Goal: Task Accomplishment & Management: Use online tool/utility

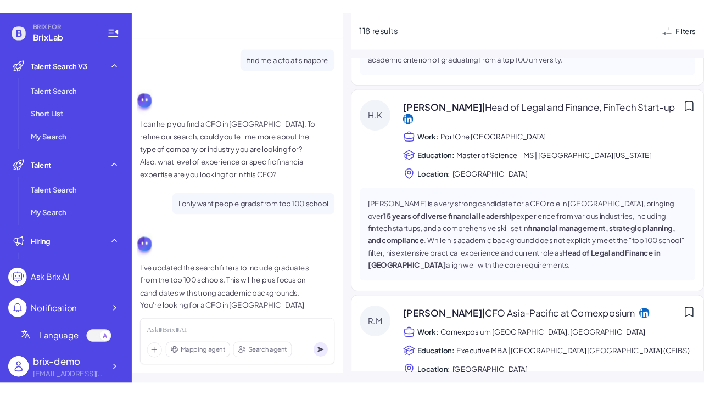
scroll to position [48, 0]
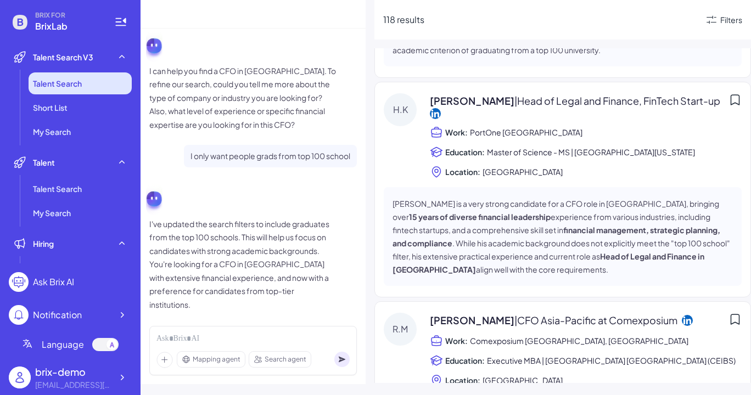
click at [99, 90] on li "Talent Search" at bounding box center [80, 83] width 103 height 22
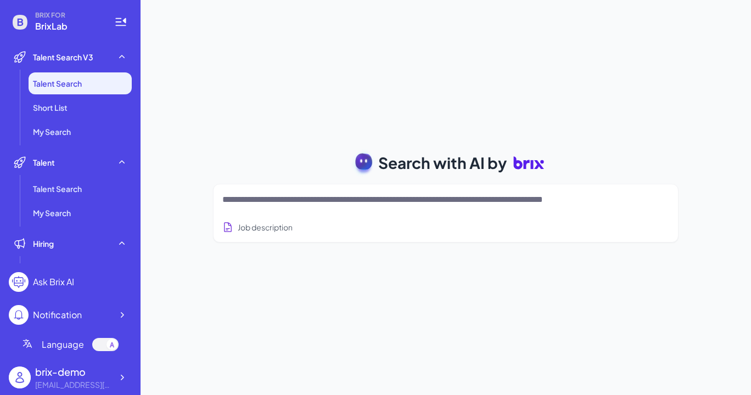
click at [308, 202] on textarea at bounding box center [432, 199] width 421 height 13
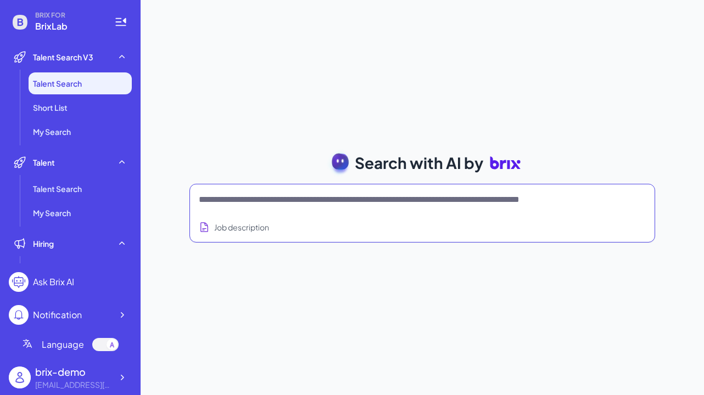
click at [246, 203] on textarea at bounding box center [409, 199] width 421 height 13
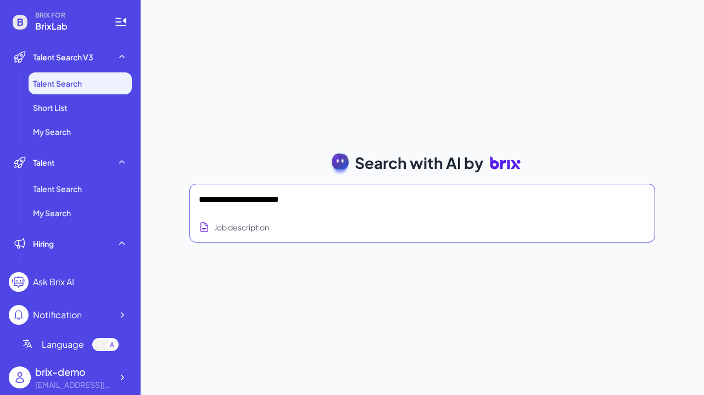
type textarea "**********"
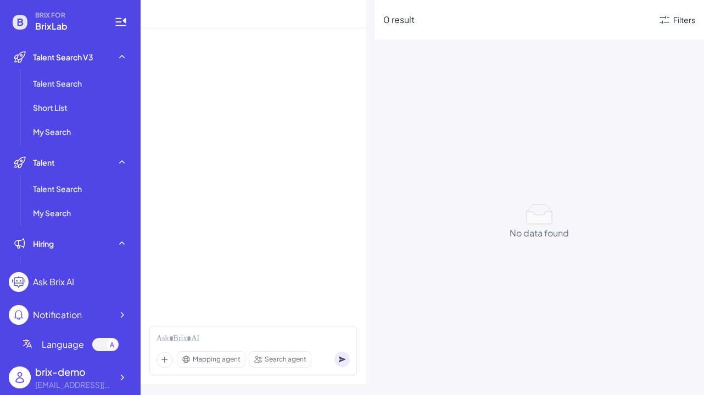
scroll to position [52, 0]
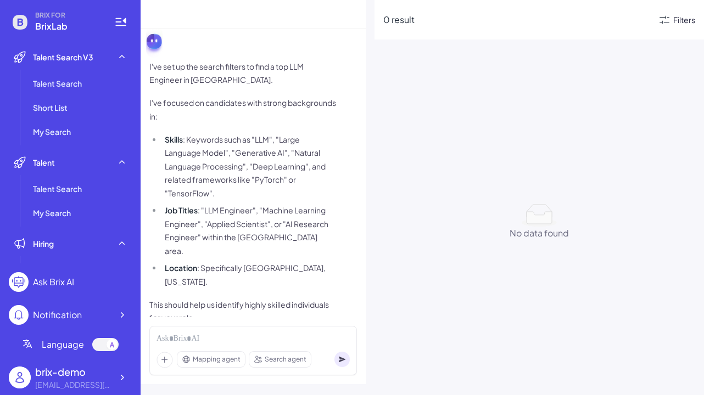
click at [682, 20] on div "Filters" at bounding box center [684, 20] width 22 height 12
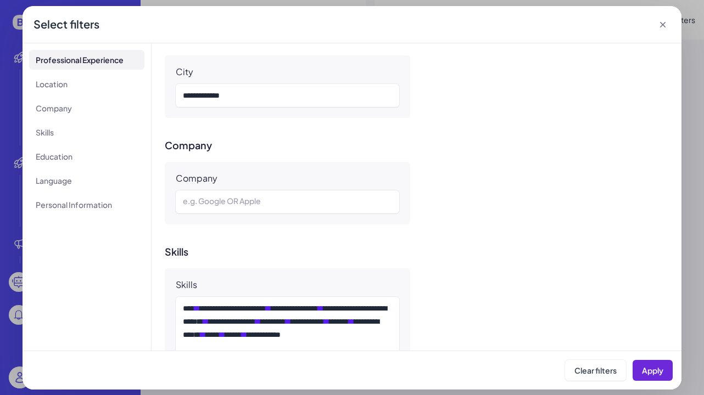
scroll to position [244, 0]
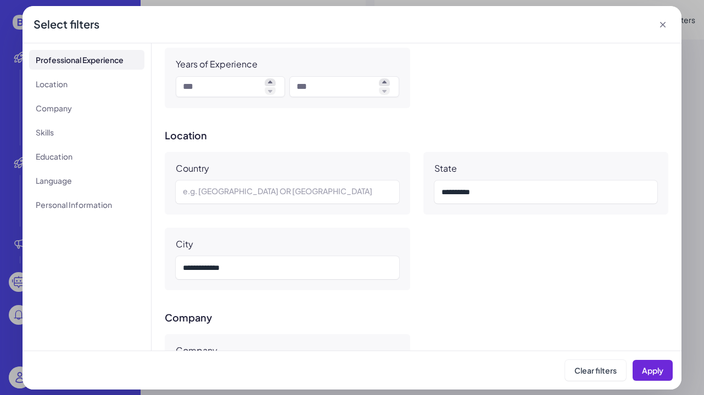
click at [665, 20] on icon at bounding box center [662, 24] width 11 height 11
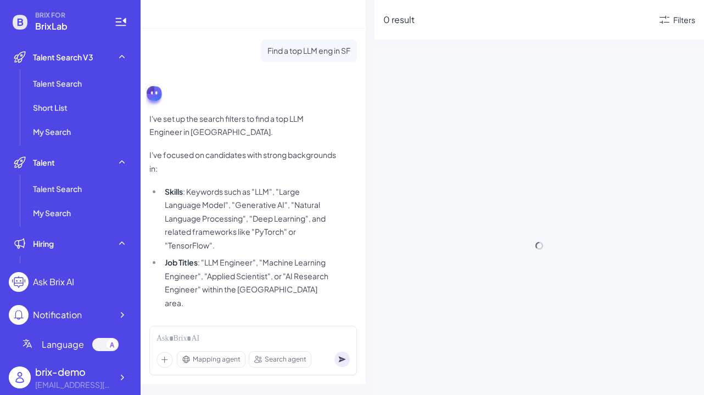
scroll to position [52, 0]
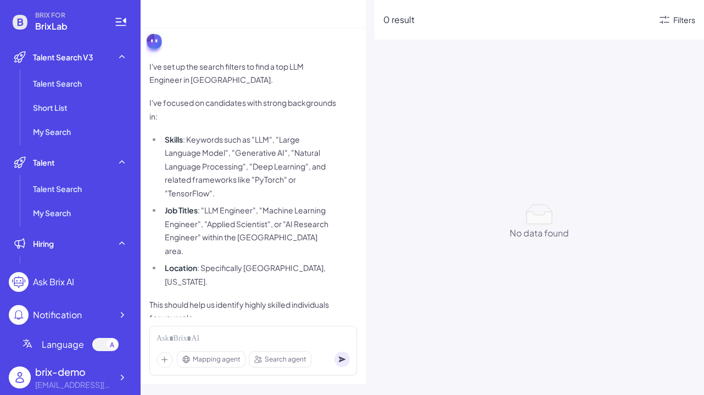
click at [670, 23] on icon at bounding box center [664, 19] width 13 height 13
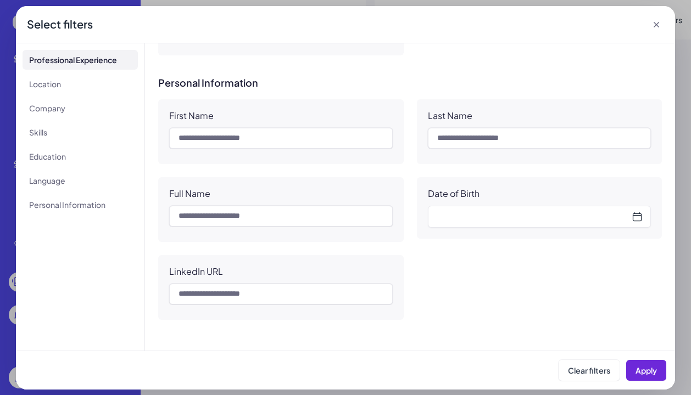
scroll to position [0, 0]
click at [659, 24] on icon at bounding box center [656, 24] width 11 height 11
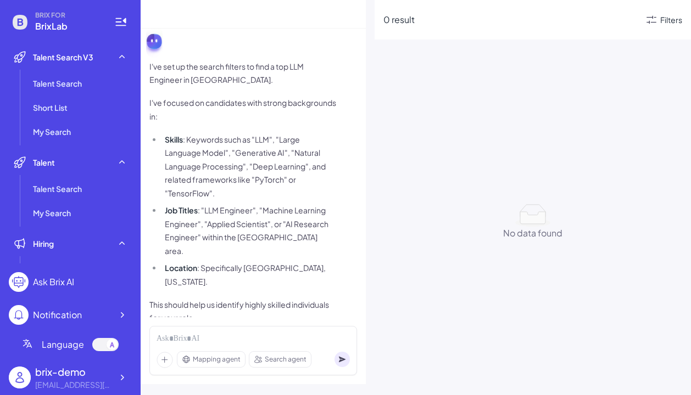
click at [652, 22] on icon at bounding box center [651, 20] width 10 height 8
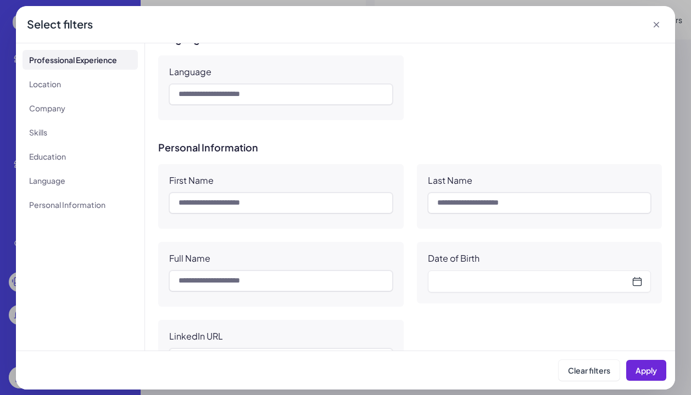
scroll to position [1023, 0]
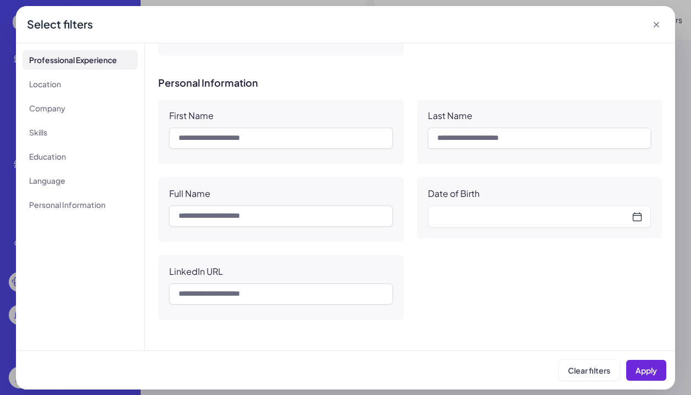
click at [410, 124] on div "First Name Last Name Full Name Date of Birth LinkedIn URL" at bounding box center [410, 209] width 504 height 221
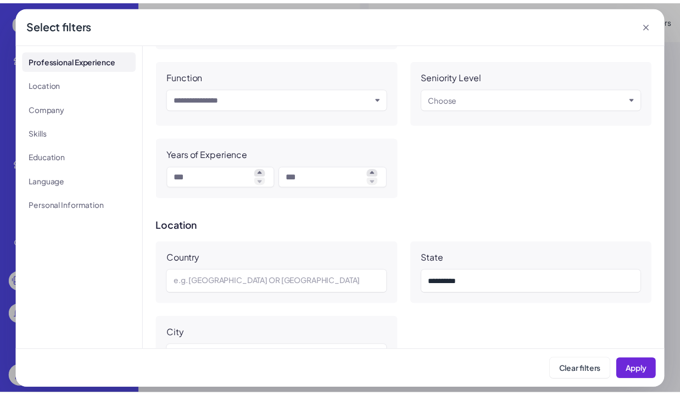
scroll to position [153, 0]
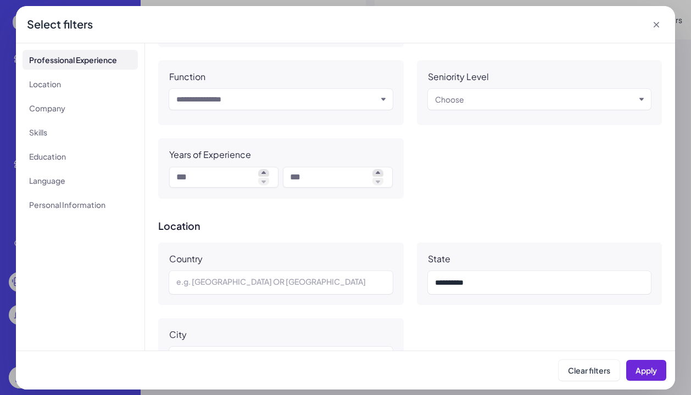
click at [658, 23] on icon at bounding box center [656, 24] width 11 height 11
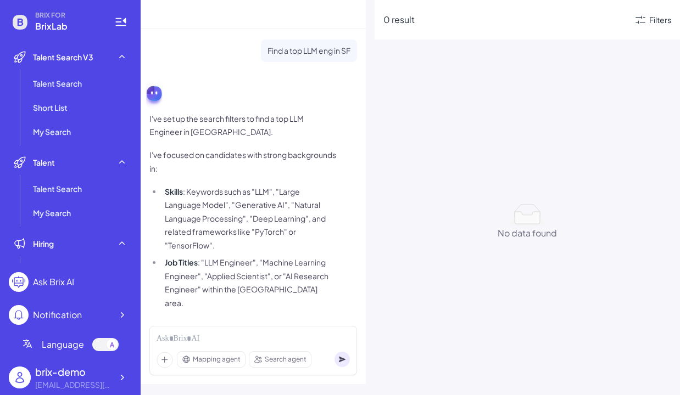
scroll to position [52, 0]
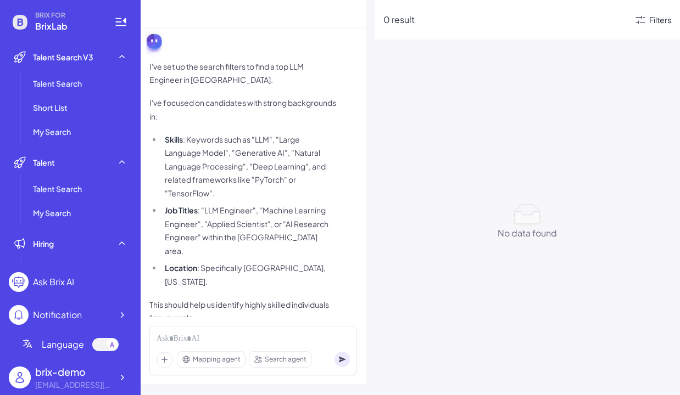
click at [260, 95] on span "I've set up the search filters to find a top LLM Engineer in [GEOGRAPHIC_DATA].…" at bounding box center [242, 192] width 187 height 265
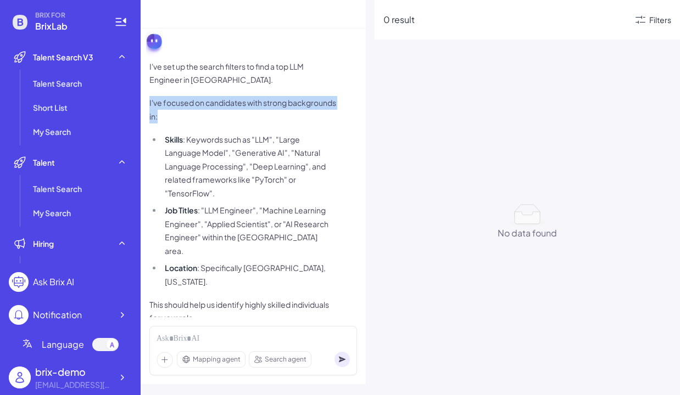
click at [260, 95] on span "I've set up the search filters to find a top LLM Engineer in [GEOGRAPHIC_DATA].…" at bounding box center [242, 192] width 187 height 265
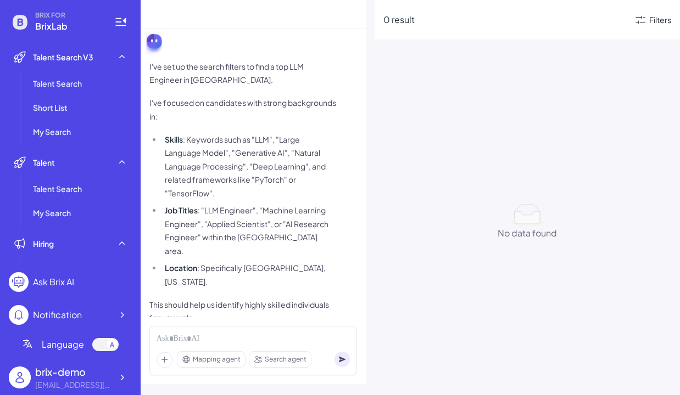
click at [258, 146] on li "Skills : Keywords such as "LLM", "Large Language Model", "Generative AI", "Natu…" at bounding box center [249, 167] width 174 height 68
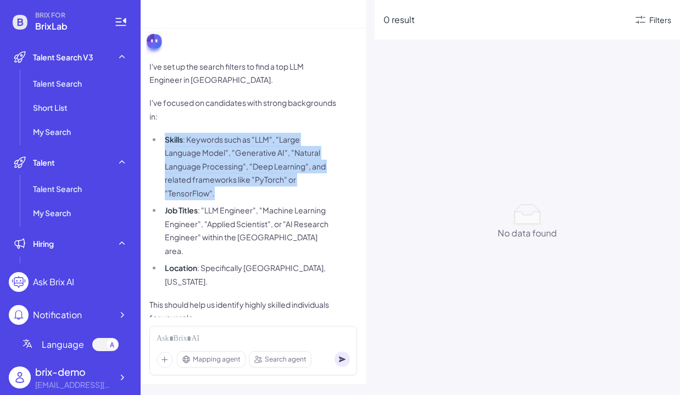
click at [258, 146] on li "Skills : Keywords such as "LLM", "Large Language Model", "Generative AI", "Natu…" at bounding box center [249, 167] width 174 height 68
click at [269, 239] on li "Job Titles : "LLM Engineer", "Machine Learning Engineer", "Applied Scientist", …" at bounding box center [249, 231] width 174 height 54
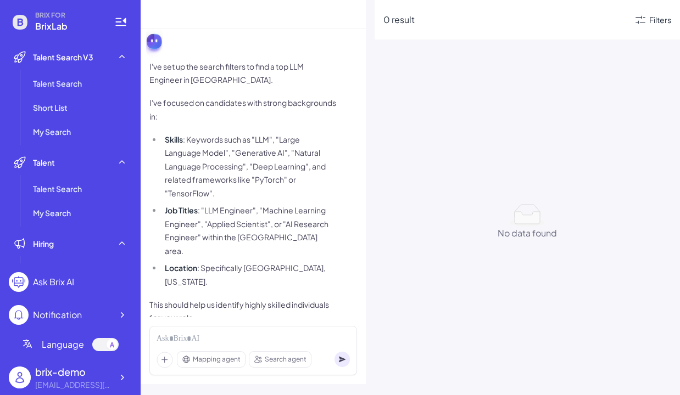
click at [269, 239] on li "Job Titles : "LLM Engineer", "Machine Learning Engineer", "Applied Scientist", …" at bounding box center [249, 231] width 174 height 54
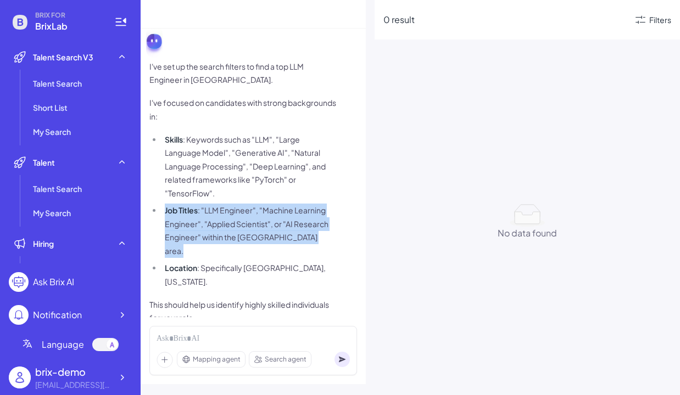
click at [264, 263] on span "I've set up the search filters to find a top LLM Engineer in [GEOGRAPHIC_DATA].…" at bounding box center [242, 192] width 187 height 265
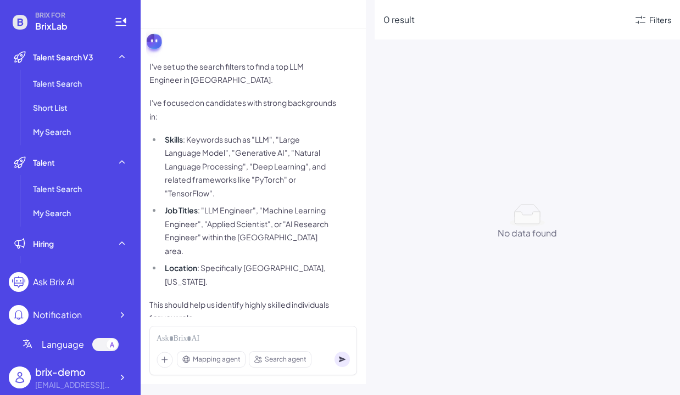
click at [264, 263] on span "I've set up the search filters to find a top LLM Engineer in [GEOGRAPHIC_DATA].…" at bounding box center [242, 192] width 187 height 265
click at [304, 167] on li "Skills : Keywords such as "LLM", "Large Language Model", "Generative AI", "Natu…" at bounding box center [249, 167] width 174 height 68
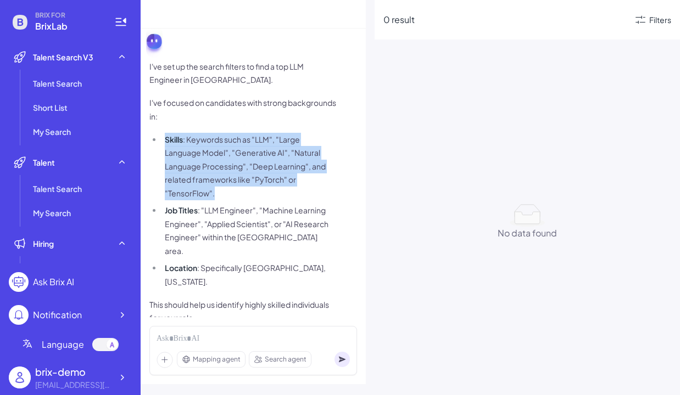
click at [259, 118] on p "I've focused on candidates with strong backgrounds in:" at bounding box center [242, 109] width 187 height 27
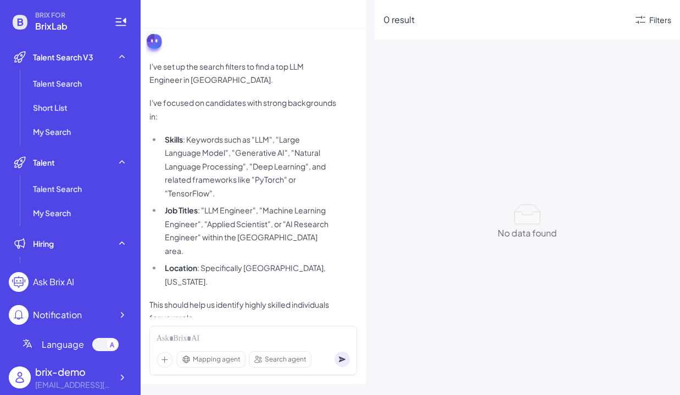
click at [259, 118] on p "I've focused on candidates with strong backgrounds in:" at bounding box center [242, 109] width 187 height 27
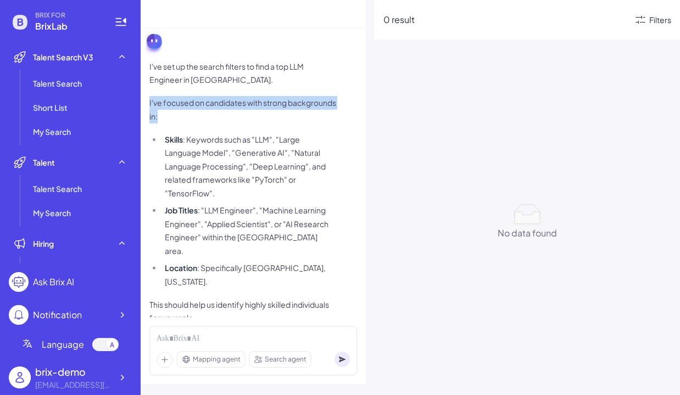
click at [254, 112] on p "I've focused on candidates with strong backgrounds in:" at bounding box center [242, 109] width 187 height 27
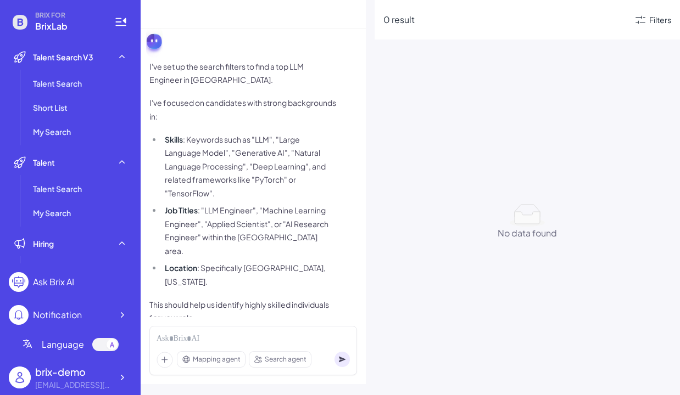
click at [254, 112] on p "I've focused on candidates with strong backgrounds in:" at bounding box center [242, 109] width 187 height 27
click at [246, 71] on p "I've set up the search filters to find a top LLM Engineer in [GEOGRAPHIC_DATA]." at bounding box center [242, 73] width 187 height 27
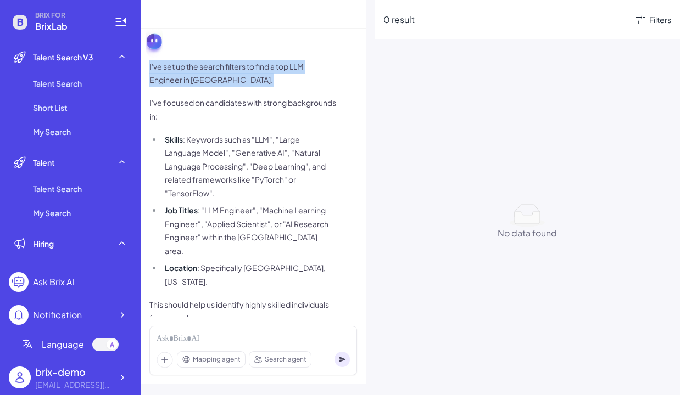
click at [264, 89] on span "I've set up the search filters to find a top LLM Engineer in [GEOGRAPHIC_DATA].…" at bounding box center [242, 192] width 187 height 265
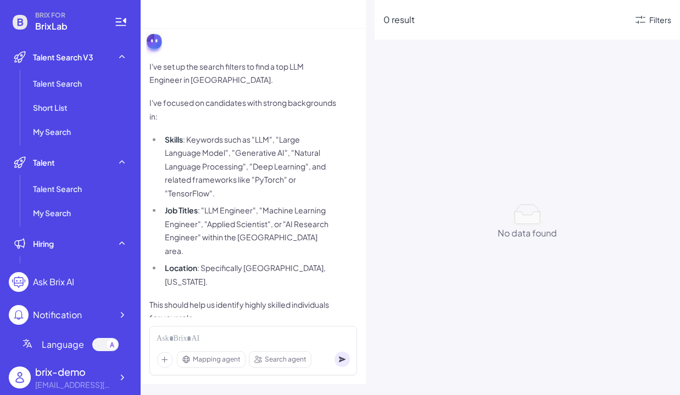
click at [264, 98] on p "I've focused on candidates with strong backgrounds in:" at bounding box center [242, 109] width 187 height 27
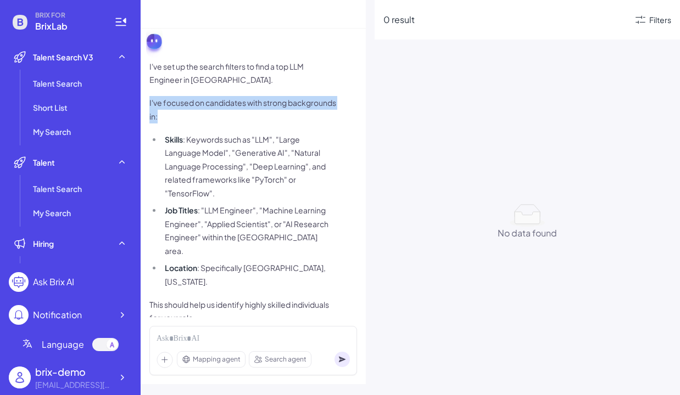
click at [267, 147] on li "Skills : Keywords such as "LLM", "Large Language Model", "Generative AI", "Natu…" at bounding box center [249, 167] width 174 height 68
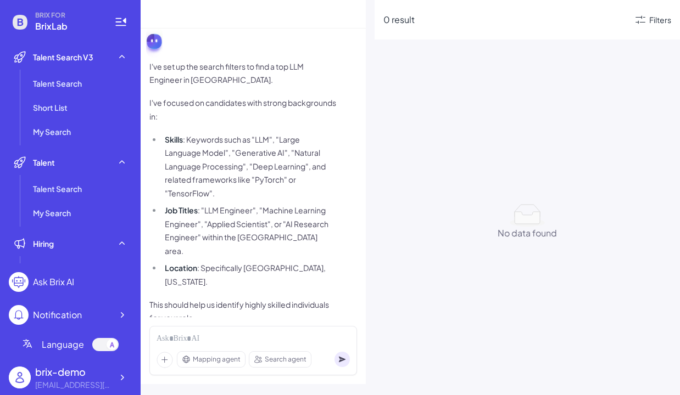
click at [267, 147] on li "Skills : Keywords such as "LLM", "Large Language Model", "Generative AI", "Natu…" at bounding box center [249, 167] width 174 height 68
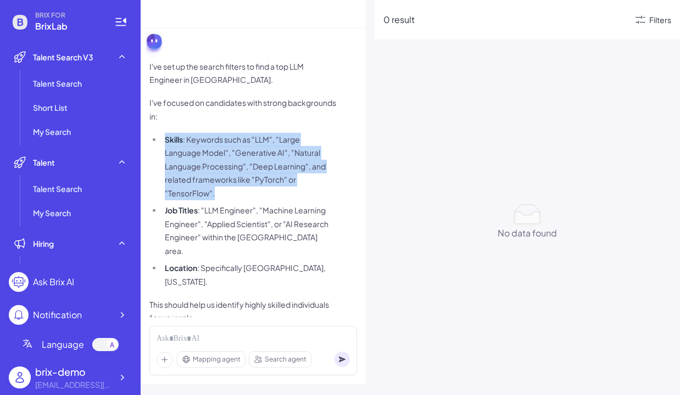
click at [256, 214] on li "Job Titles : "LLM Engineer", "Machine Learning Engineer", "Applied Scientist", …" at bounding box center [249, 231] width 174 height 54
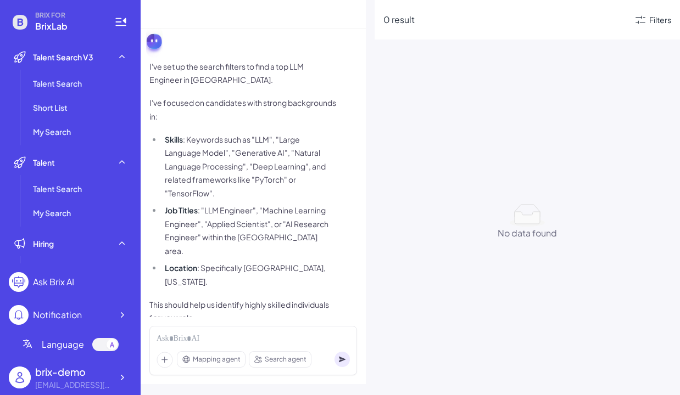
click at [256, 214] on li "Job Titles : "LLM Engineer", "Machine Learning Engineer", "Applied Scientist", …" at bounding box center [249, 231] width 174 height 54
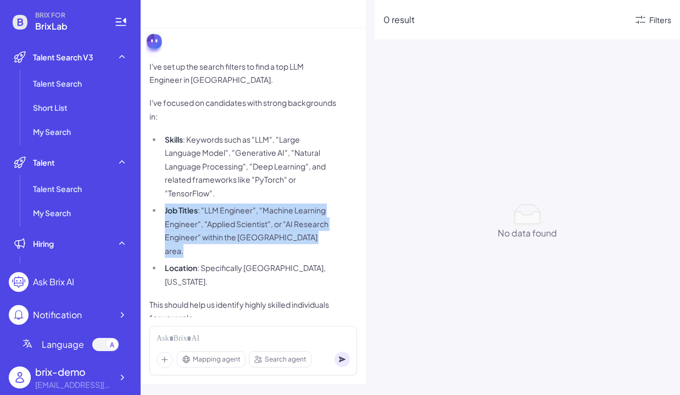
click at [257, 298] on p "This should help us identify highly skilled individuals for your role." at bounding box center [242, 311] width 187 height 27
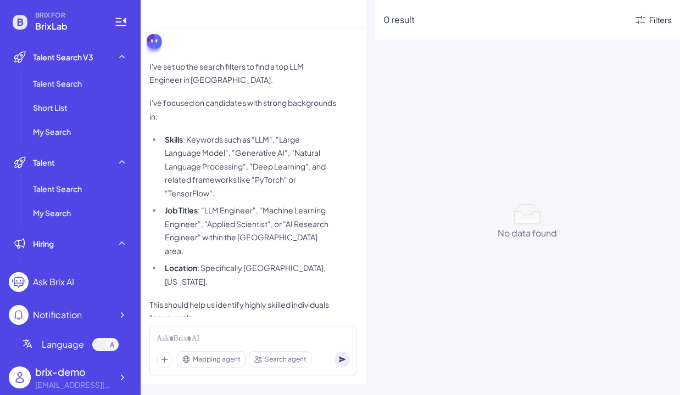
click at [257, 298] on p "This should help us identify highly skilled individuals for your role." at bounding box center [242, 311] width 187 height 27
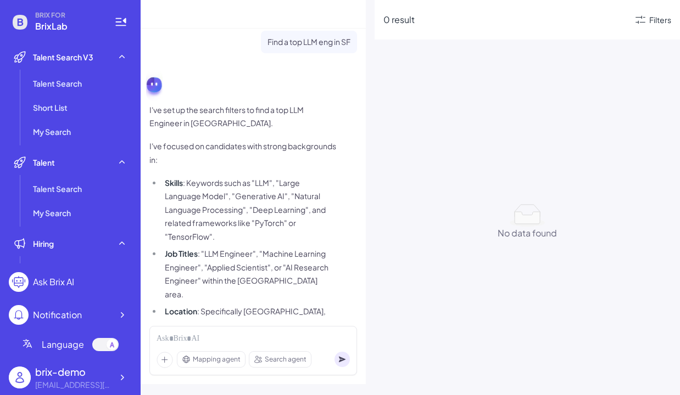
scroll to position [1, 0]
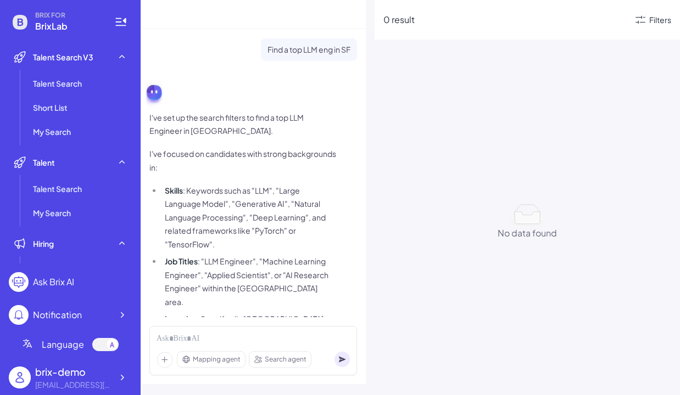
click at [257, 276] on li "Job Titles : "LLM Engineer", "Machine Learning Engineer", "Applied Scientist", …" at bounding box center [249, 282] width 174 height 54
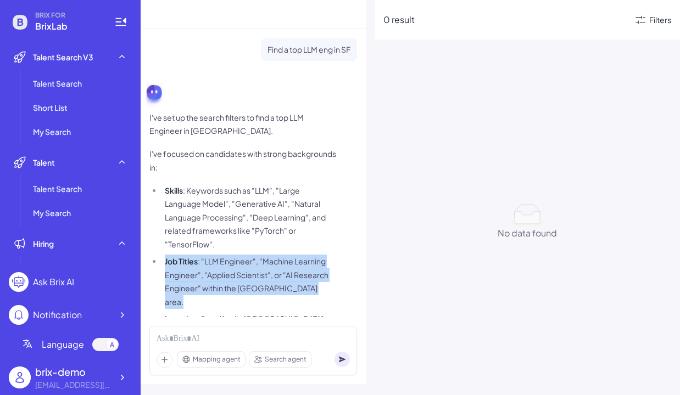
scroll to position [0, 0]
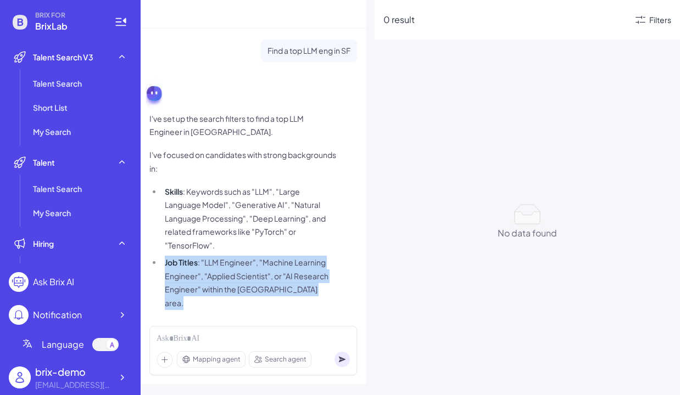
click at [263, 247] on li "Skills : Keywords such as "LLM", "Large Language Model", "Generative AI", "Natu…" at bounding box center [249, 219] width 174 height 68
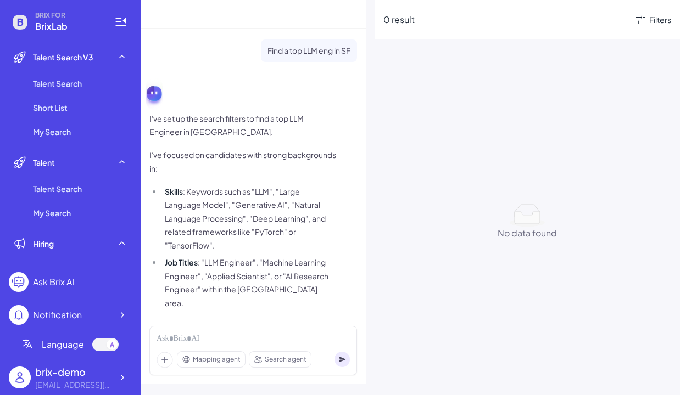
click at [263, 247] on li "Skills : Keywords such as "LLM", "Large Language Model", "Generative AI", "Natu…" at bounding box center [249, 219] width 174 height 68
click at [263, 231] on li "Skills : Keywords such as "LLM", "Large Language Model", "Generative AI", "Natu…" at bounding box center [249, 219] width 174 height 68
click at [260, 132] on p "I've set up the search filters to find a top LLM Engineer in [GEOGRAPHIC_DATA]." at bounding box center [242, 125] width 187 height 27
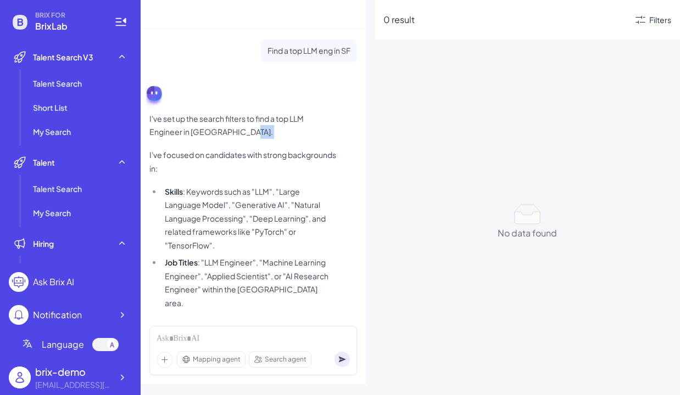
click at [260, 132] on p "I've set up the search filters to find a top LLM Engineer in [GEOGRAPHIC_DATA]." at bounding box center [242, 125] width 187 height 27
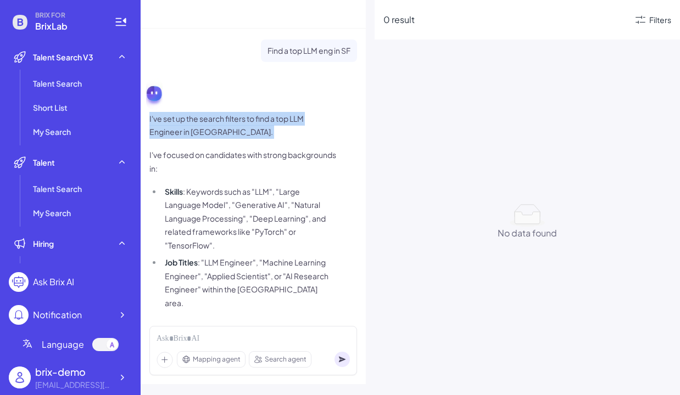
click at [253, 157] on p "I've focused on candidates with strong backgrounds in:" at bounding box center [242, 161] width 187 height 27
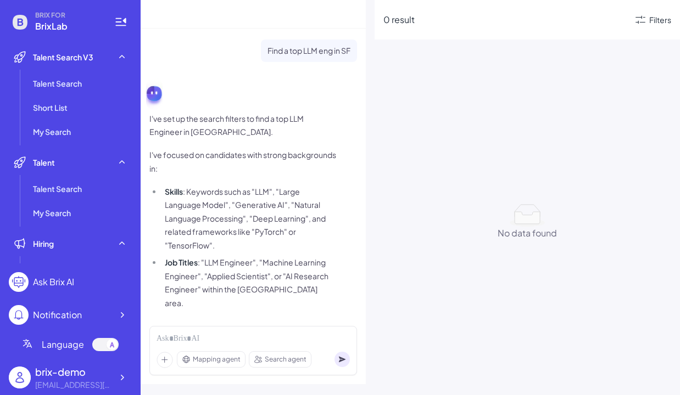
click at [253, 157] on p "I've focused on candidates with strong backgrounds in:" at bounding box center [242, 161] width 187 height 27
click at [252, 207] on li "Skills : Keywords such as "LLM", "Large Language Model", "Generative AI", "Natu…" at bounding box center [249, 219] width 174 height 68
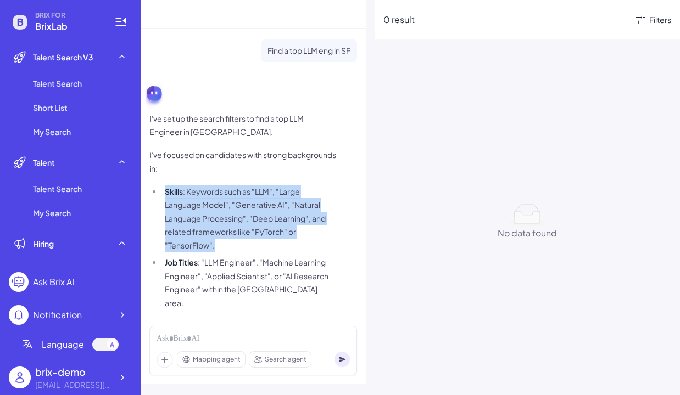
click at [277, 155] on p "I've focused on candidates with strong backgrounds in:" at bounding box center [242, 161] width 187 height 27
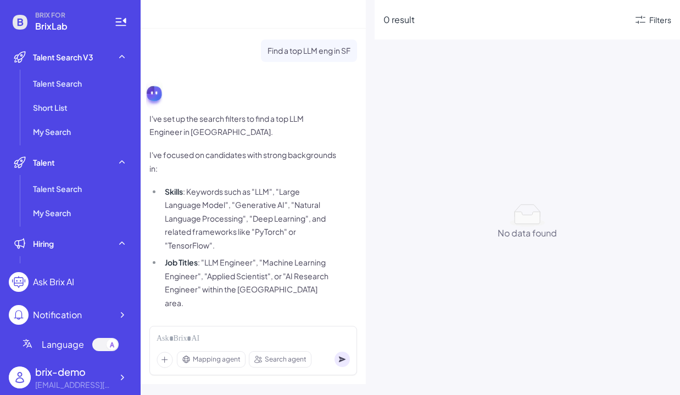
click at [277, 155] on p "I've focused on candidates with strong backgrounds in:" at bounding box center [242, 161] width 187 height 27
click at [285, 126] on p "I've set up the search filters to find a top LLM Engineer in [GEOGRAPHIC_DATA]." at bounding box center [242, 125] width 187 height 27
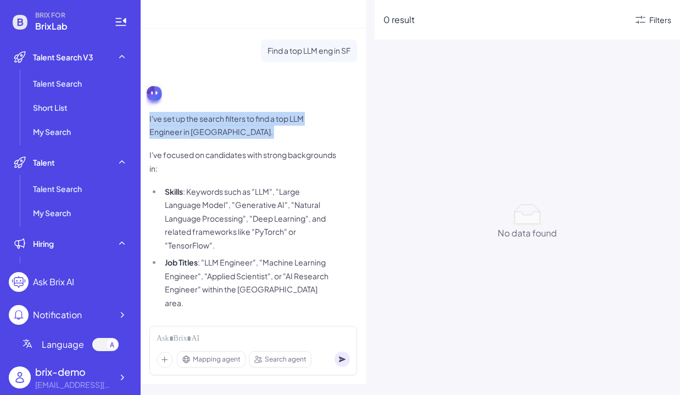
click at [273, 164] on p "I've focused on candidates with strong backgrounds in:" at bounding box center [242, 161] width 187 height 27
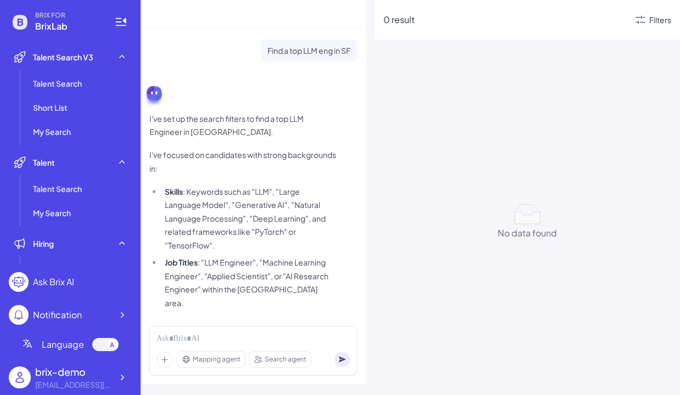
click at [273, 164] on p "I've focused on candidates with strong backgrounds in:" at bounding box center [242, 161] width 187 height 27
click at [287, 227] on li "Skills : Keywords such as "LLM", "Large Language Model", "Generative AI", "Natu…" at bounding box center [249, 219] width 174 height 68
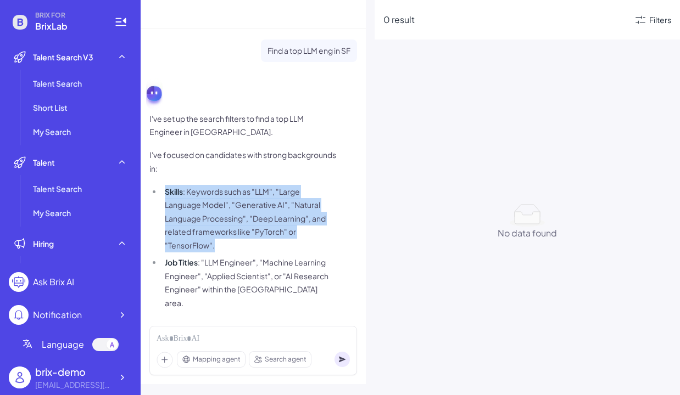
scroll to position [12, 0]
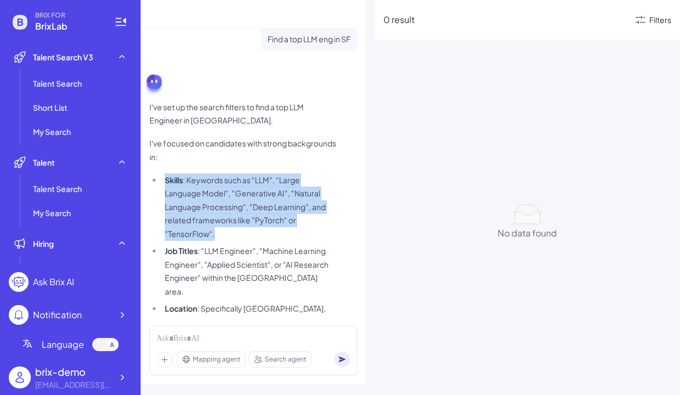
click at [288, 272] on li "Job Titles : "LLM Engineer", "Machine Learning Engineer", "Applied Scientist", …" at bounding box center [249, 271] width 174 height 54
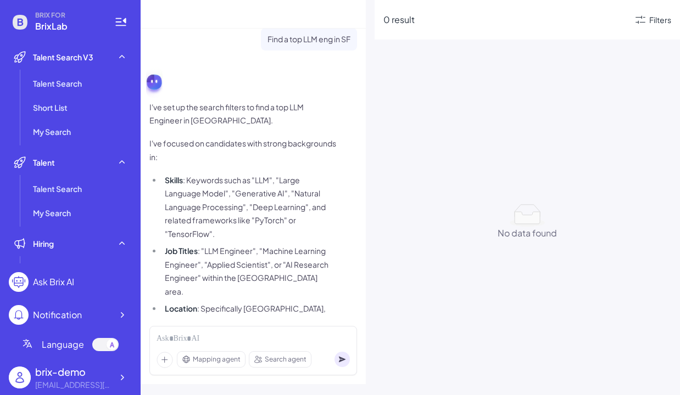
click at [288, 272] on li "Job Titles : "LLM Engineer", "Machine Learning Engineer", "Applied Scientist", …" at bounding box center [249, 271] width 174 height 54
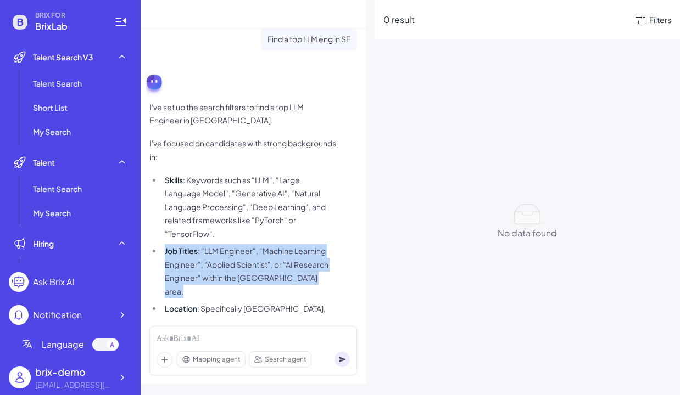
scroll to position [52, 0]
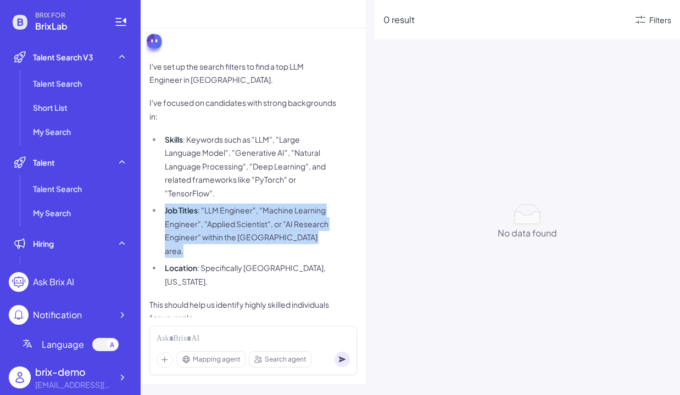
click at [283, 264] on span "I've set up the search filters to find a top LLM Engineer in [GEOGRAPHIC_DATA].…" at bounding box center [242, 192] width 187 height 265
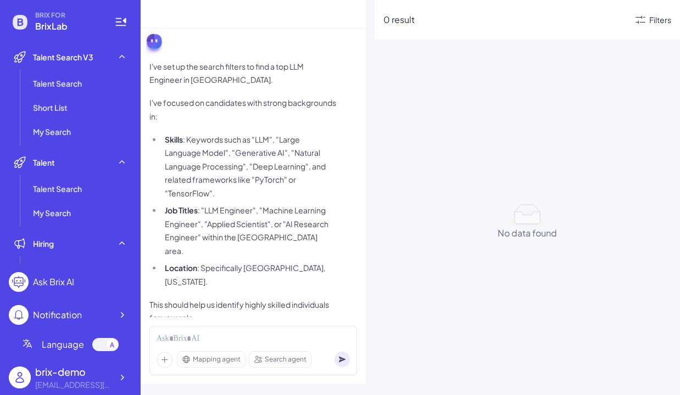
click at [283, 264] on span "I've set up the search filters to find a top LLM Engineer in [GEOGRAPHIC_DATA].…" at bounding box center [242, 192] width 187 height 265
click at [287, 261] on li "Location : Specifically [GEOGRAPHIC_DATA], [US_STATE]." at bounding box center [249, 274] width 174 height 27
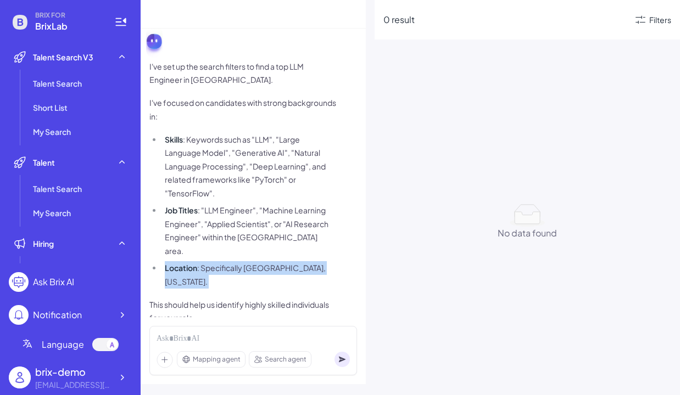
click at [288, 226] on li "Job Titles : "LLM Engineer", "Machine Learning Engineer", "Applied Scientist", …" at bounding box center [249, 231] width 174 height 54
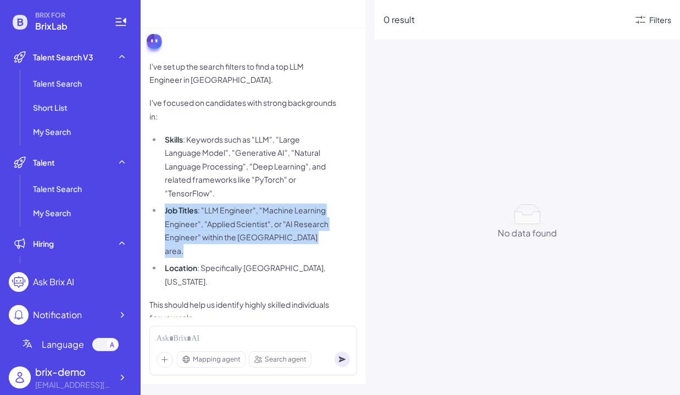
click at [288, 191] on li "Skills : Keywords such as "LLM", "Large Language Model", "Generative AI", "Natu…" at bounding box center [249, 167] width 174 height 68
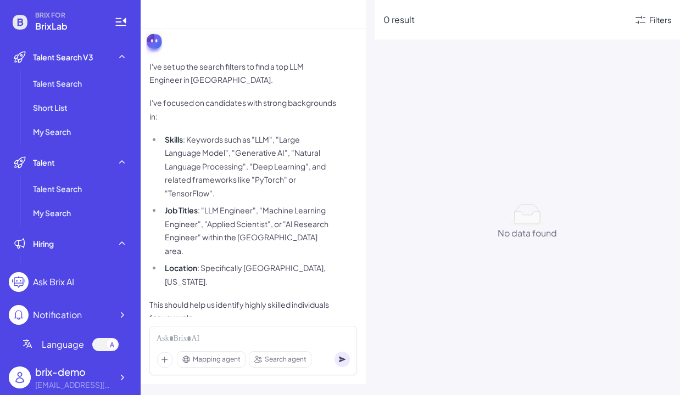
click at [288, 191] on li "Skills : Keywords such as "LLM", "Large Language Model", "Generative AI", "Natu…" at bounding box center [249, 167] width 174 height 68
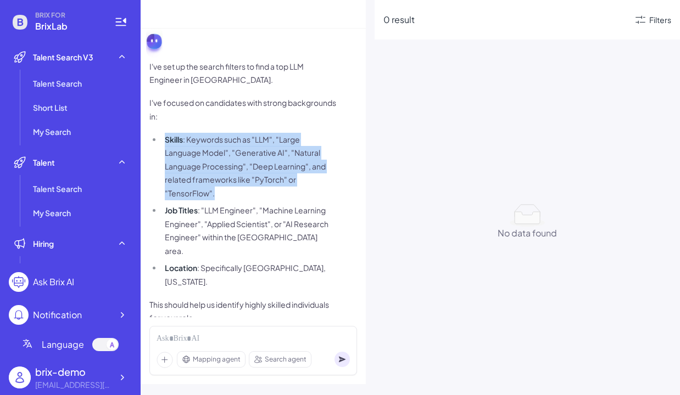
click at [288, 191] on li "Skills : Keywords such as "LLM", "Large Language Model", "Generative AI", "Natu…" at bounding box center [249, 167] width 174 height 68
click at [257, 216] on li "Job Titles : "LLM Engineer", "Machine Learning Engineer", "Applied Scientist", …" at bounding box center [249, 231] width 174 height 54
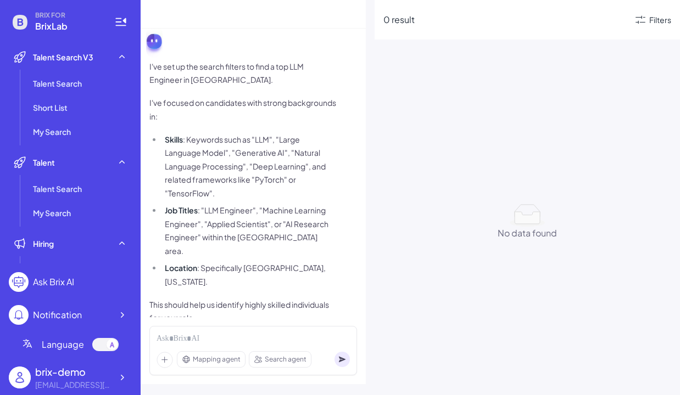
click at [257, 216] on li "Job Titles : "LLM Engineer", "Machine Learning Engineer", "Applied Scientist", …" at bounding box center [249, 231] width 174 height 54
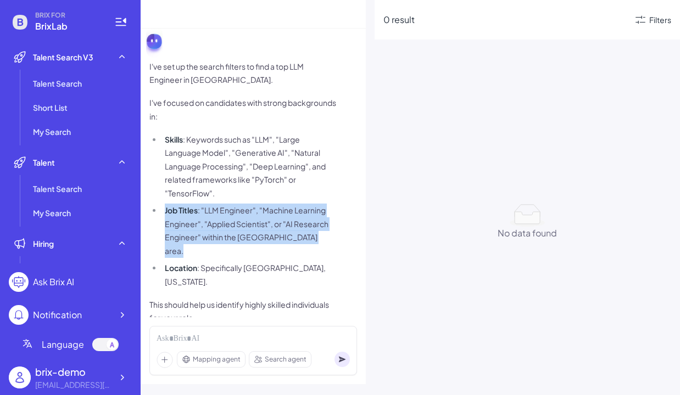
click at [260, 244] on ul "Skills : Keywords such as "LLM", "Large Language Model", "Generative AI", "Natu…" at bounding box center [242, 211] width 187 height 156
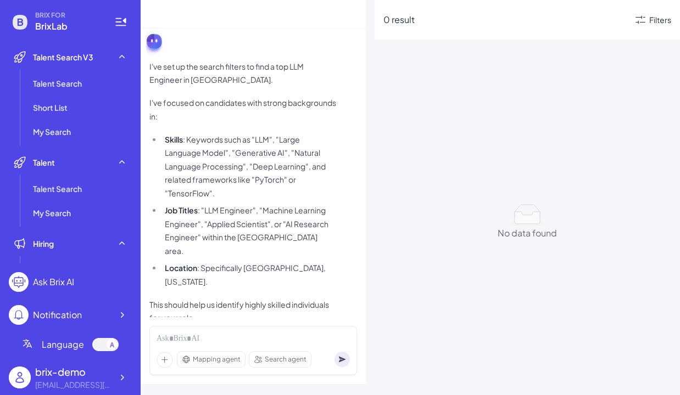
click at [260, 244] on ul "Skills : Keywords such as "LLM", "Large Language Model", "Generative AI", "Natu…" at bounding box center [242, 211] width 187 height 156
click at [254, 298] on p "This should help us identify highly skilled individuals for your role." at bounding box center [242, 311] width 187 height 27
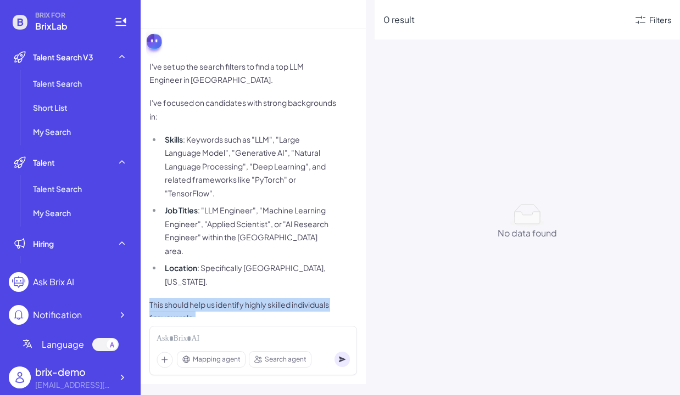
click at [270, 101] on p "I've focused on candidates with strong backgrounds in:" at bounding box center [242, 109] width 187 height 27
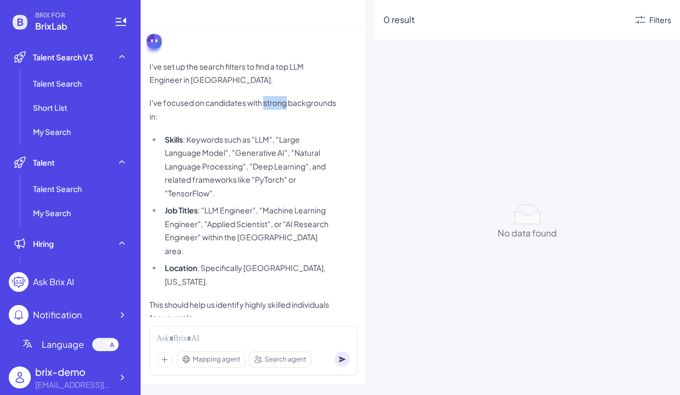
click at [270, 101] on p "I've focused on candidates with strong backgrounds in:" at bounding box center [242, 109] width 187 height 27
click at [661, 26] on div "Filters" at bounding box center [652, 19] width 37 height 13
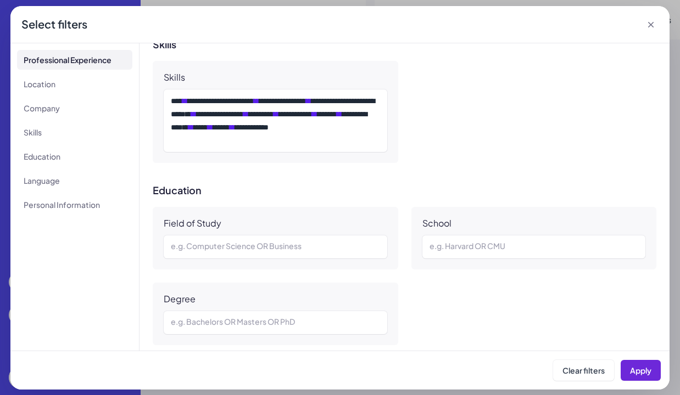
scroll to position [623, 0]
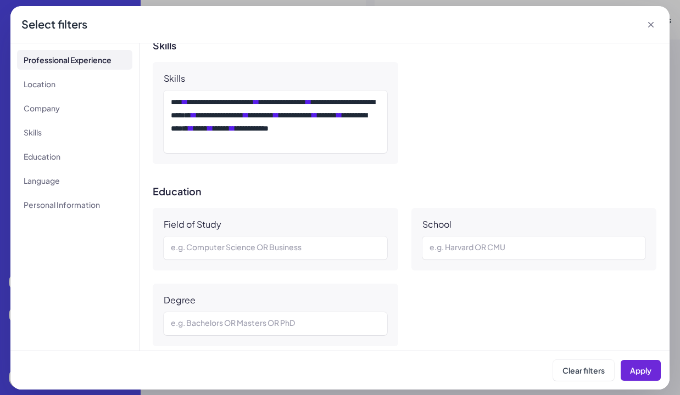
click at [649, 20] on icon at bounding box center [650, 24] width 11 height 11
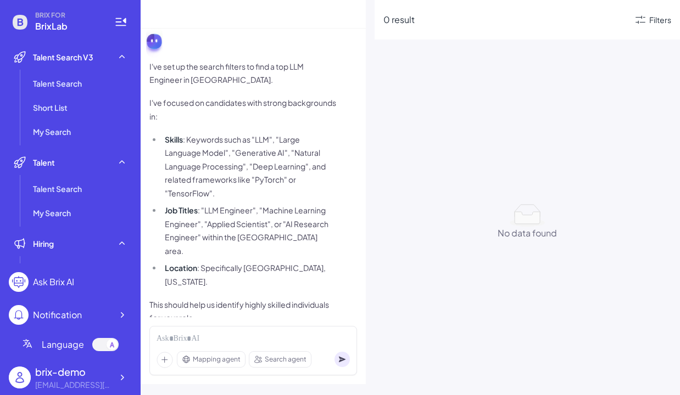
click at [494, 125] on div "0 result Filters No data found No data found" at bounding box center [527, 197] width 305 height 395
click at [646, 20] on icon at bounding box center [640, 19] width 13 height 13
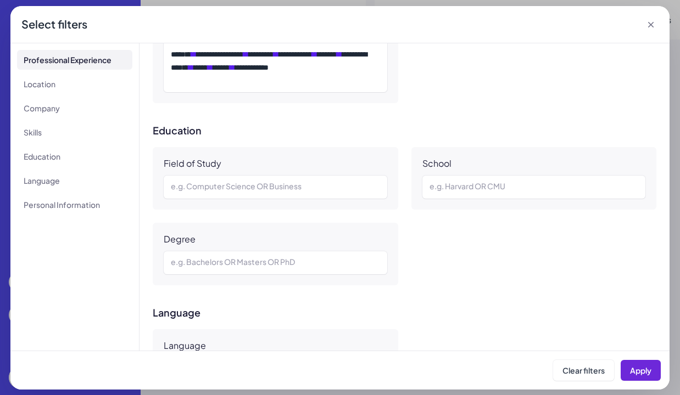
scroll to position [522, 0]
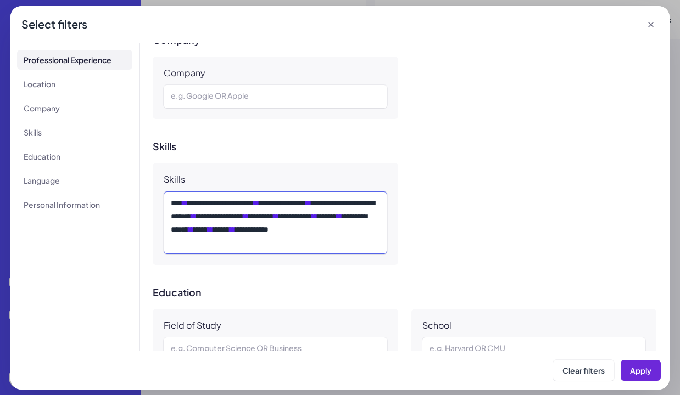
click at [342, 225] on div "**********" at bounding box center [275, 223] width 209 height 53
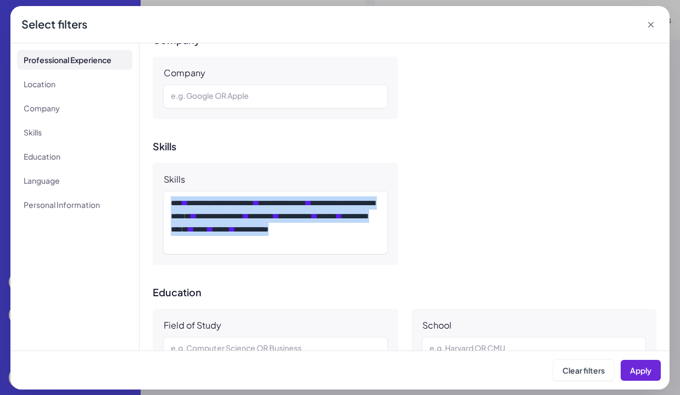
click at [347, 275] on div "**********" at bounding box center [405, 197] width 530 height 308
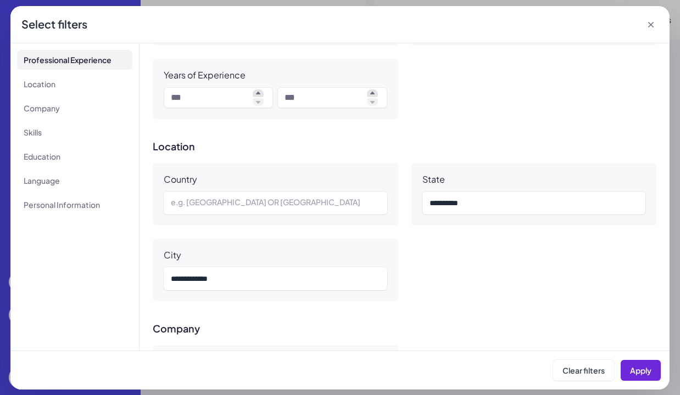
scroll to position [0, 0]
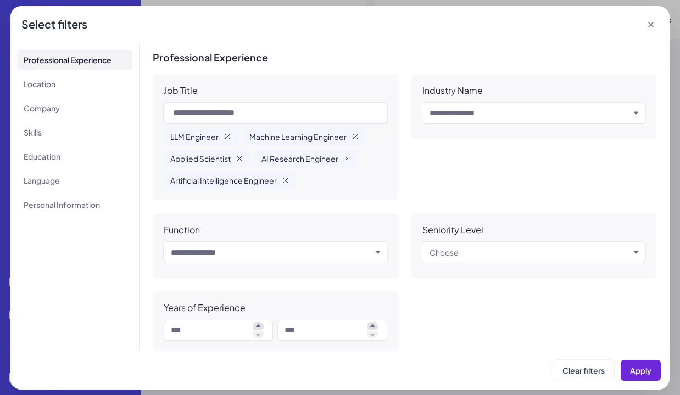
click at [649, 26] on icon at bounding box center [650, 24] width 5 height 5
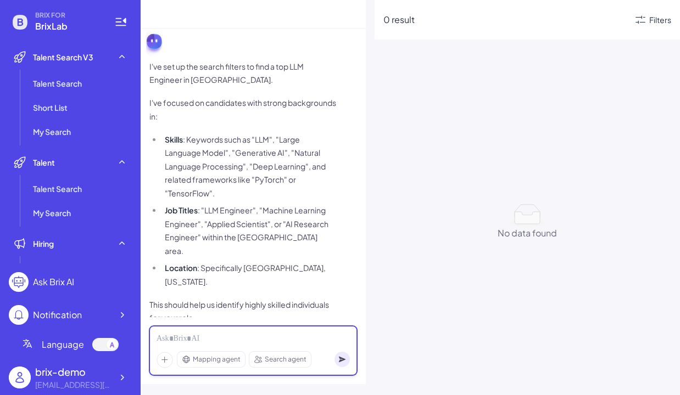
click at [205, 343] on div at bounding box center [253, 339] width 193 height 12
click at [642, 22] on icon at bounding box center [640, 20] width 10 height 8
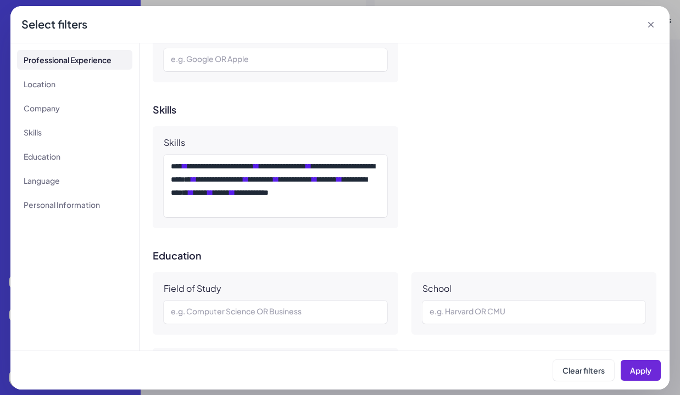
scroll to position [559, 0]
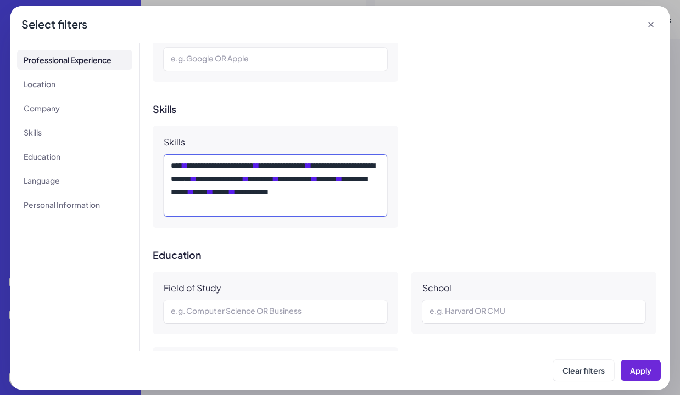
click at [305, 165] on div "**********" at bounding box center [275, 185] width 209 height 53
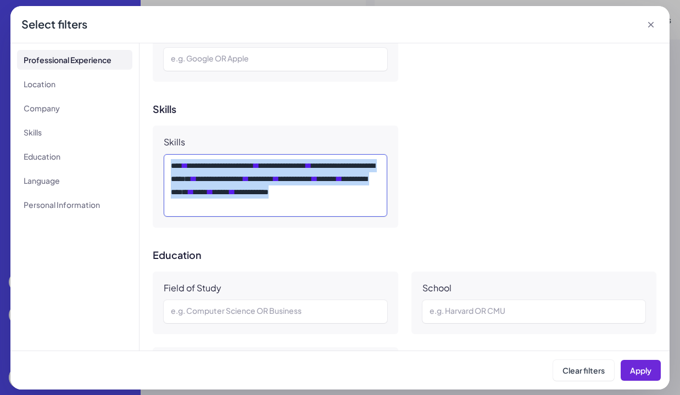
click at [305, 165] on div "**********" at bounding box center [275, 185] width 209 height 53
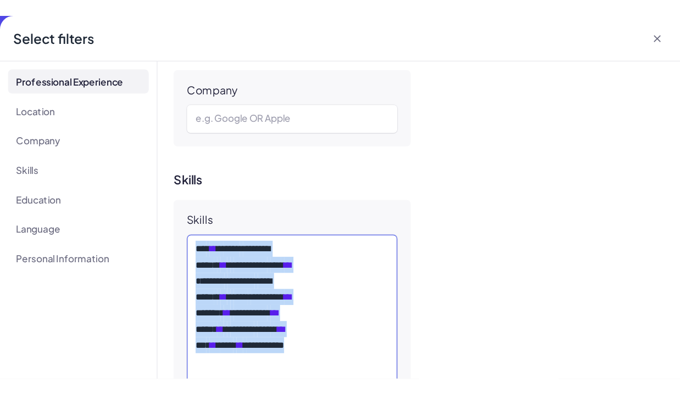
scroll to position [616, 0]
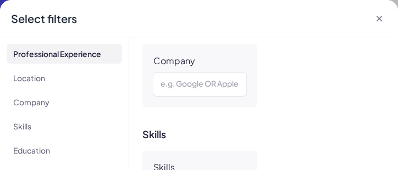
copy div "**********"
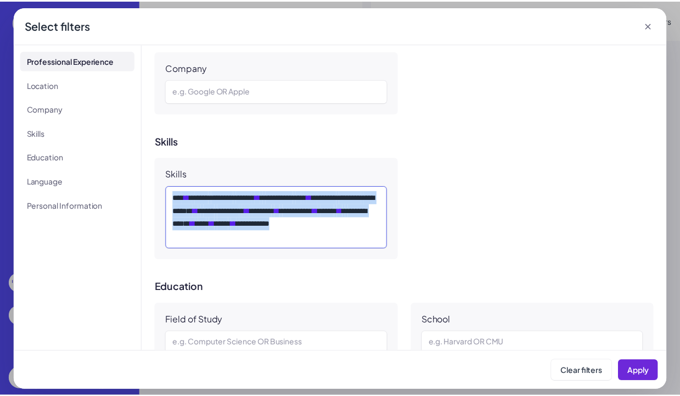
scroll to position [52, 0]
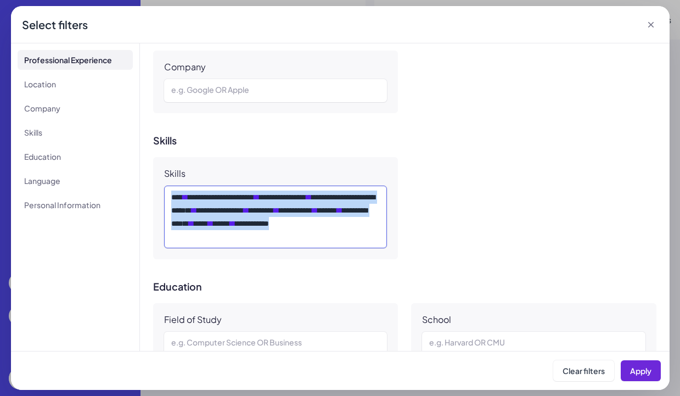
copy div "**********"
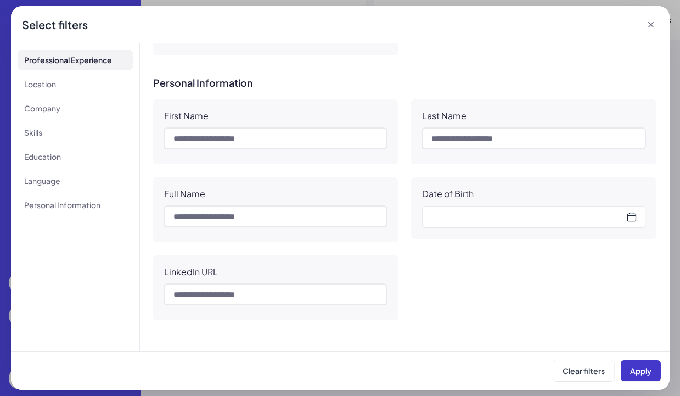
click at [633, 368] on span "Apply" at bounding box center [641, 371] width 21 height 10
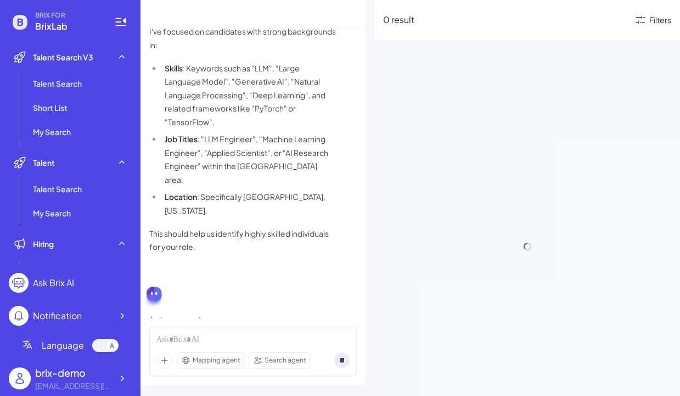
scroll to position [52, 0]
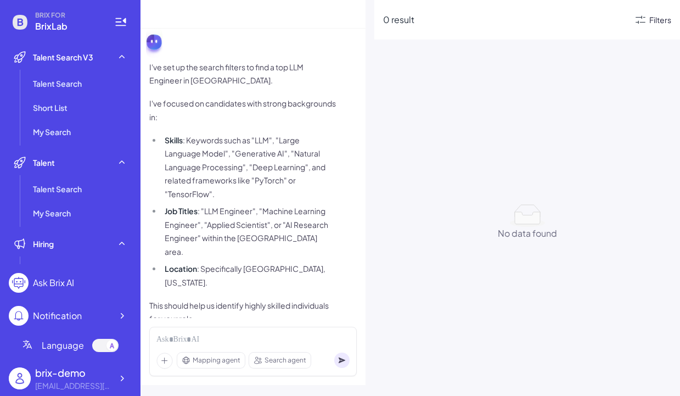
click at [662, 23] on div "Filters" at bounding box center [661, 20] width 22 height 12
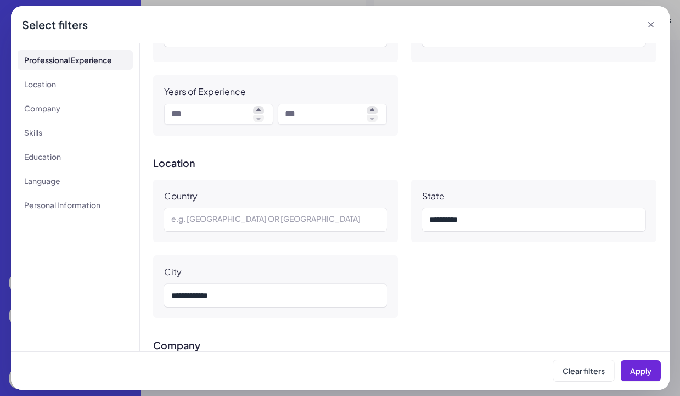
scroll to position [135, 0]
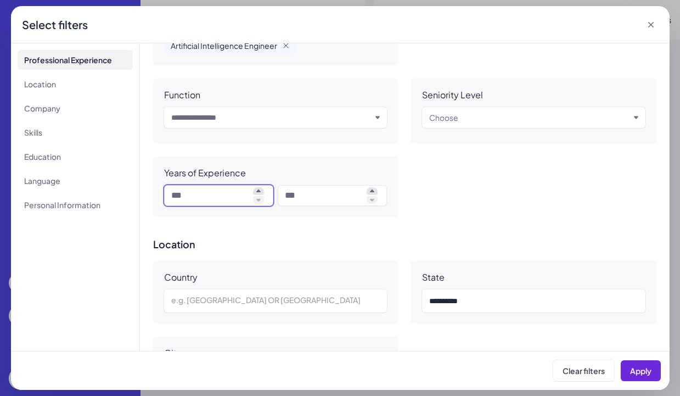
click at [243, 193] on input at bounding box center [209, 195] width 77 height 13
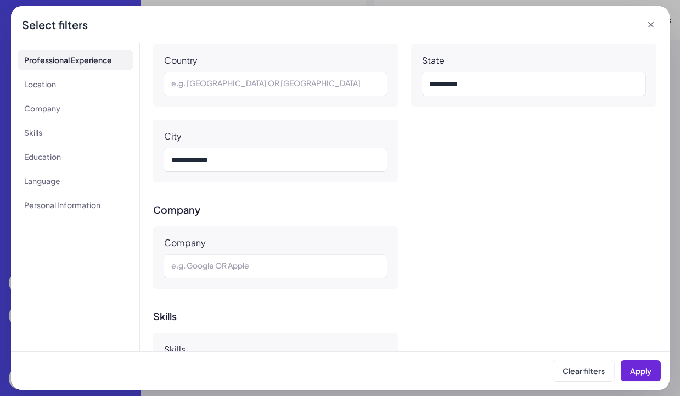
scroll to position [354, 0]
click at [470, 82] on div "**********" at bounding box center [533, 82] width 209 height 13
click at [623, 360] on button "Apply" at bounding box center [641, 370] width 40 height 21
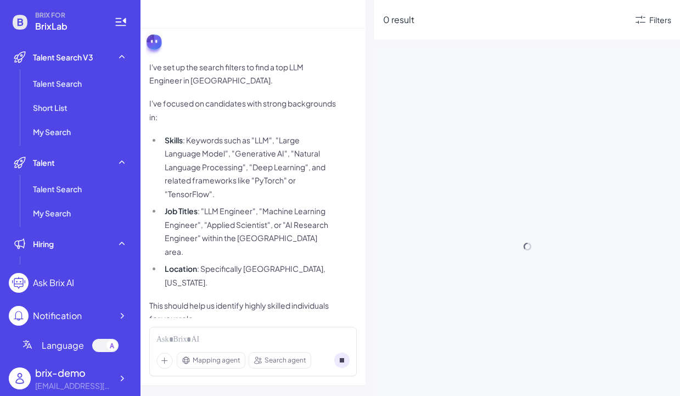
scroll to position [124, 0]
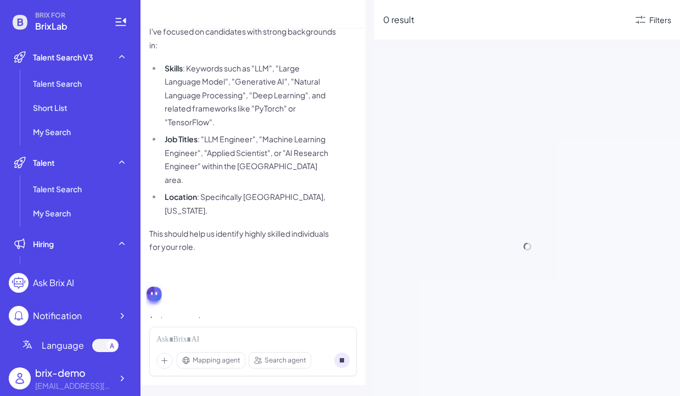
click at [639, 372] on div at bounding box center [528, 246] width 306 height 396
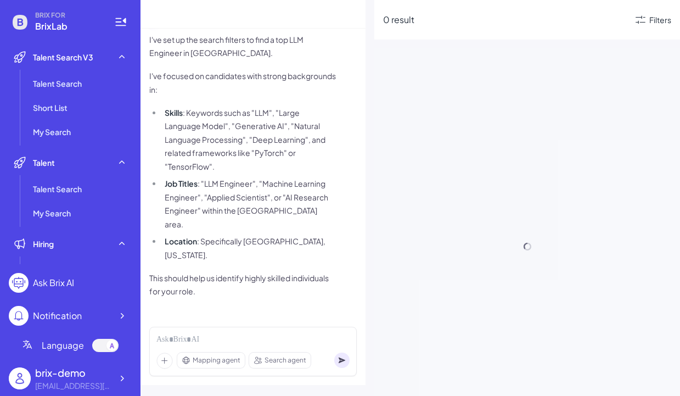
scroll to position [52, 0]
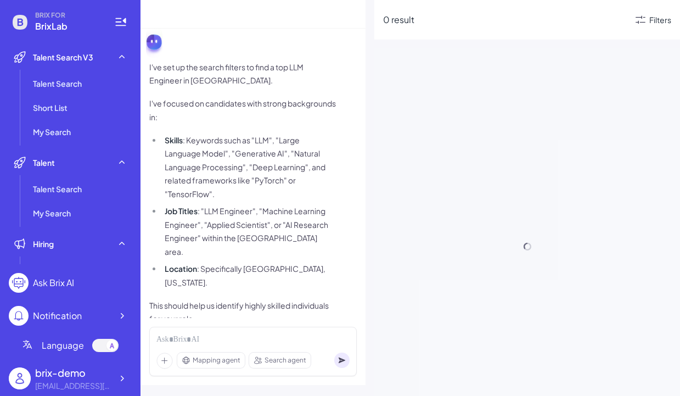
click at [635, 18] on icon at bounding box center [640, 19] width 13 height 13
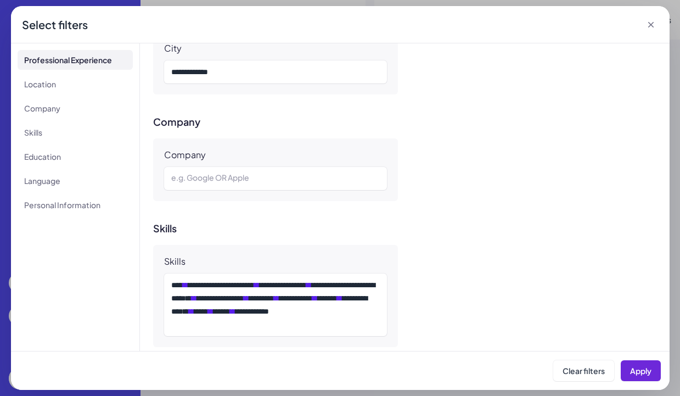
scroll to position [520, 0]
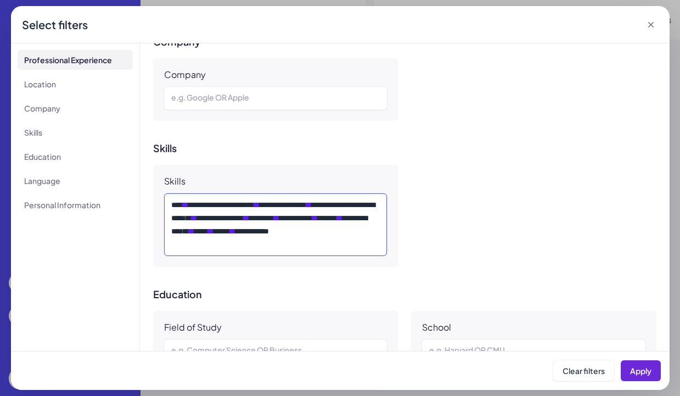
click at [267, 236] on div "**********" at bounding box center [275, 224] width 209 height 53
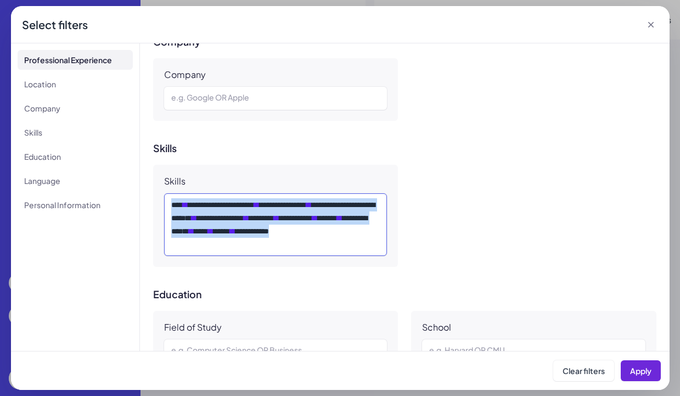
copy div "**********"
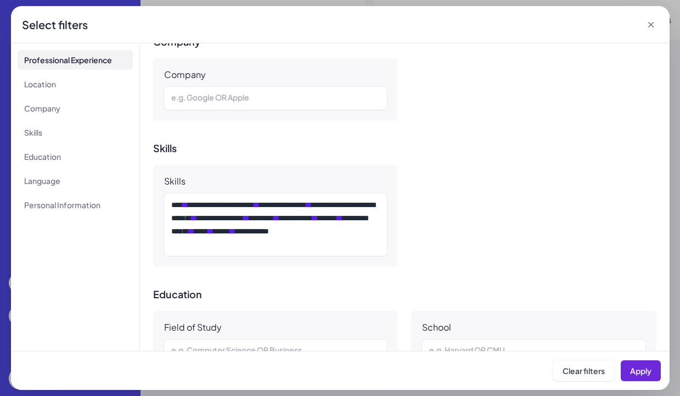
click at [653, 21] on icon at bounding box center [651, 24] width 11 height 11
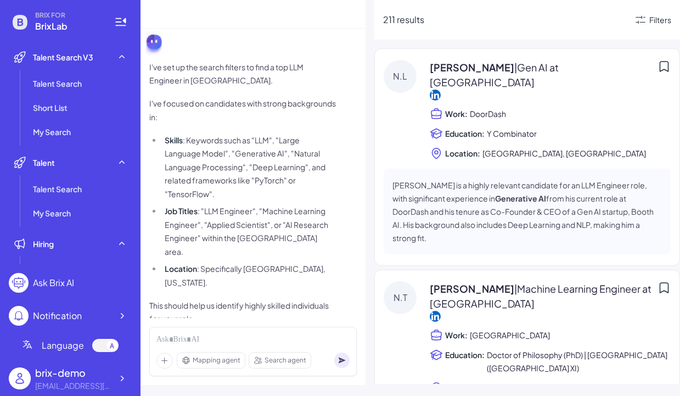
click at [648, 22] on div "Filters" at bounding box center [652, 19] width 37 height 13
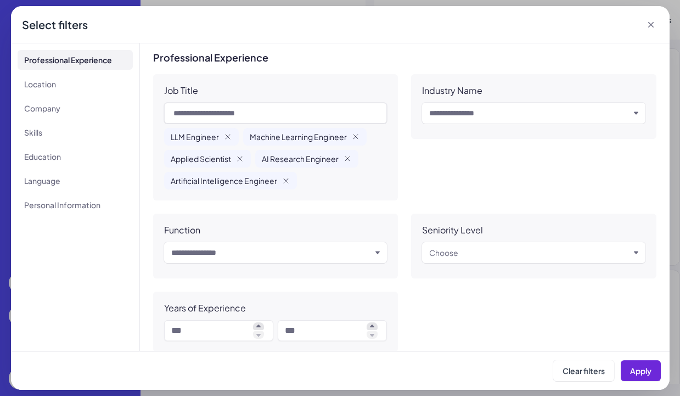
scroll to position [243, 0]
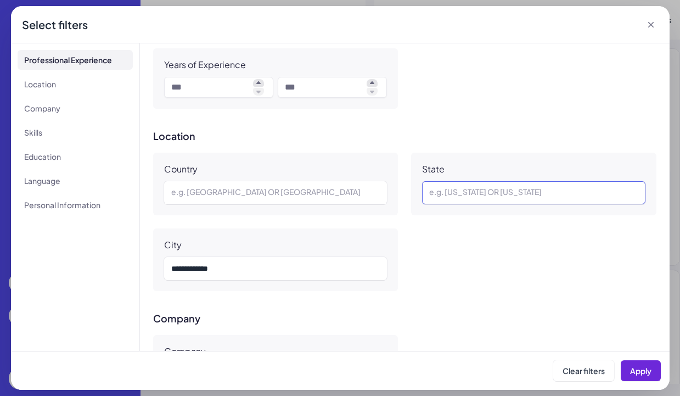
click at [495, 193] on div at bounding box center [533, 192] width 209 height 13
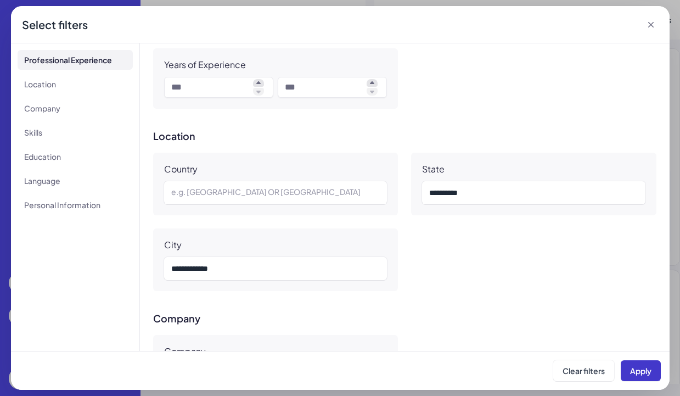
click at [635, 373] on span "Apply" at bounding box center [641, 371] width 21 height 10
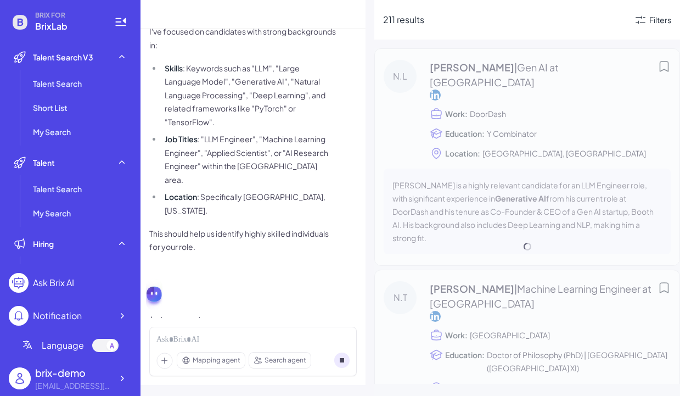
scroll to position [52, 0]
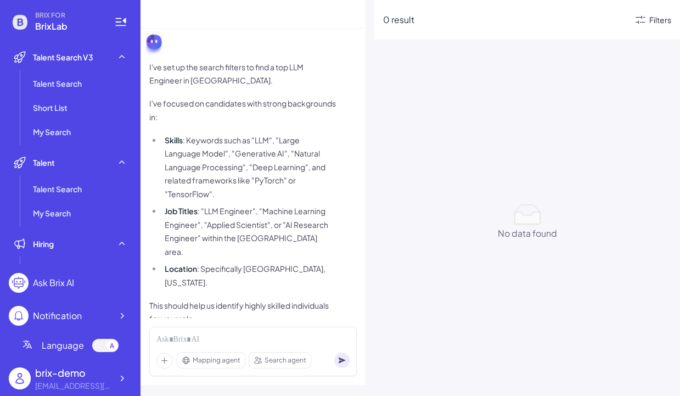
click at [658, 25] on div "Filters" at bounding box center [661, 20] width 22 height 12
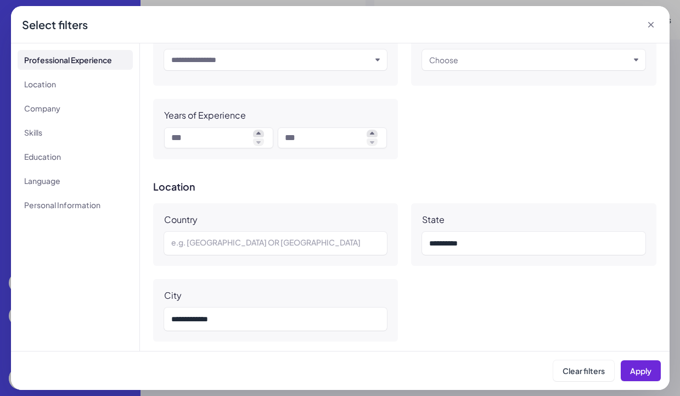
scroll to position [210, 0]
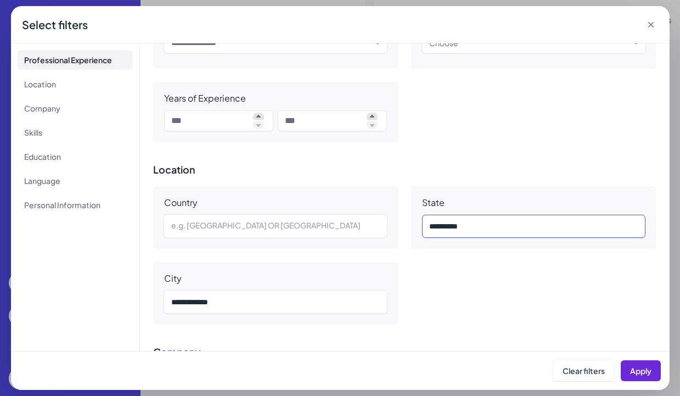
click at [515, 221] on div "**********" at bounding box center [533, 226] width 209 height 13
click at [497, 229] on div "**********" at bounding box center [533, 226] width 209 height 13
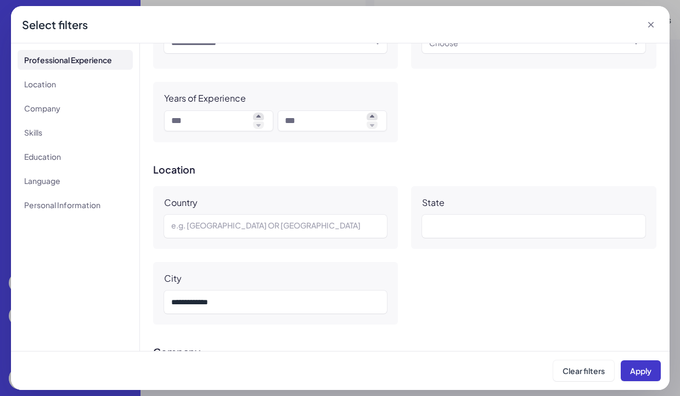
click at [635, 366] on span "Apply" at bounding box center [641, 371] width 21 height 10
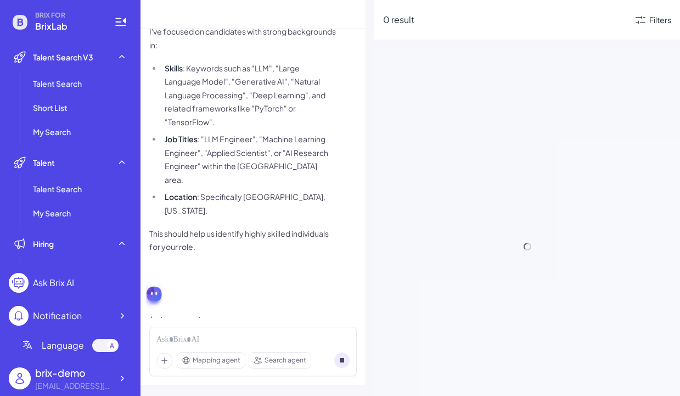
scroll to position [52, 0]
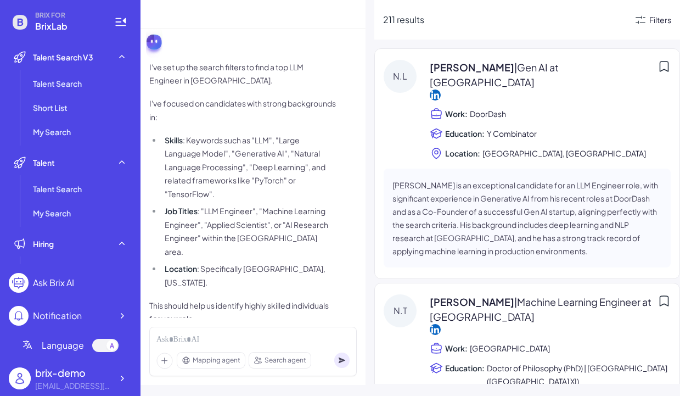
click at [657, 20] on div "Filters" at bounding box center [661, 20] width 22 height 12
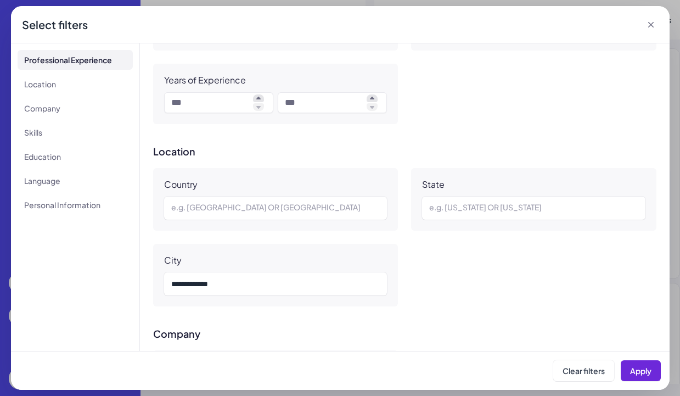
scroll to position [236, 0]
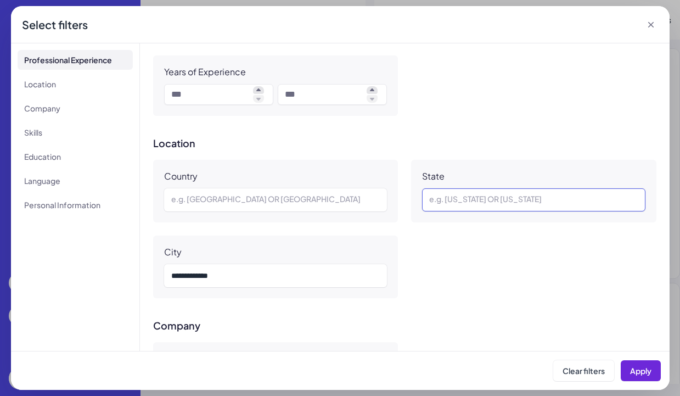
click at [480, 202] on div at bounding box center [533, 199] width 209 height 13
click at [494, 201] on div at bounding box center [533, 199] width 209 height 13
click at [631, 371] on span "Apply" at bounding box center [641, 371] width 21 height 10
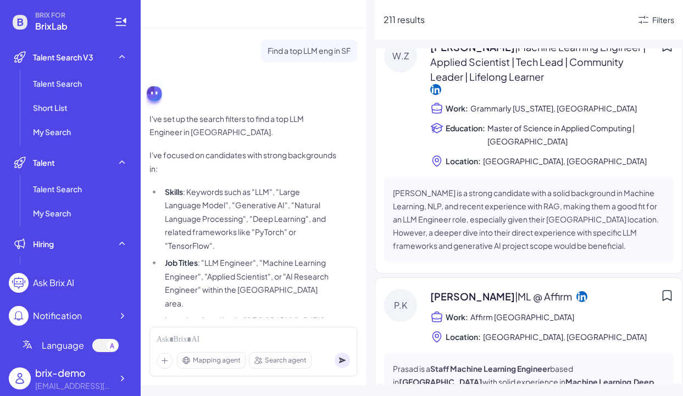
scroll to position [52, 0]
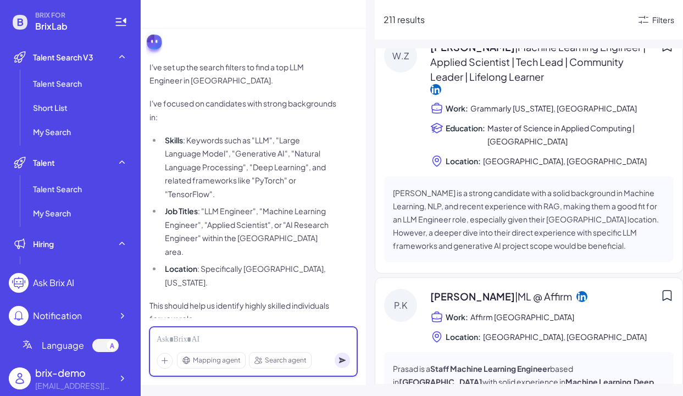
click at [242, 342] on div at bounding box center [253, 340] width 193 height 12
click at [654, 17] on div "Filters" at bounding box center [663, 20] width 22 height 12
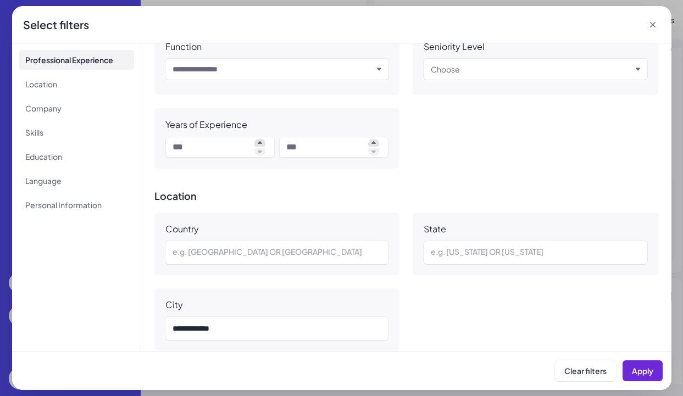
scroll to position [197, 0]
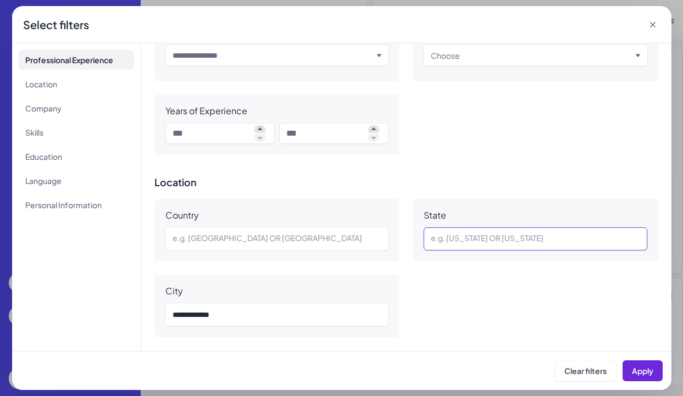
click at [475, 237] on div at bounding box center [535, 238] width 209 height 13
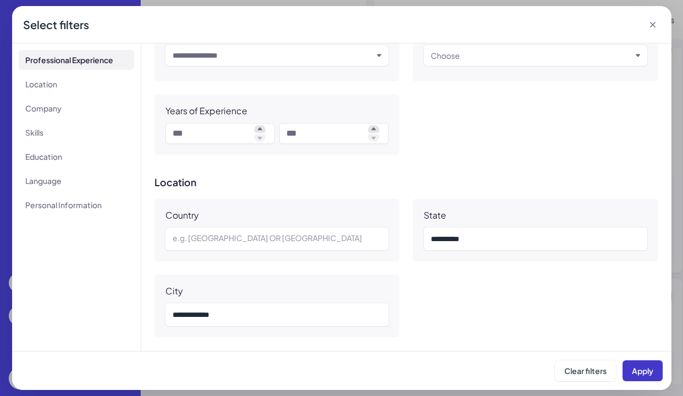
click at [639, 369] on span "Apply" at bounding box center [642, 371] width 21 height 10
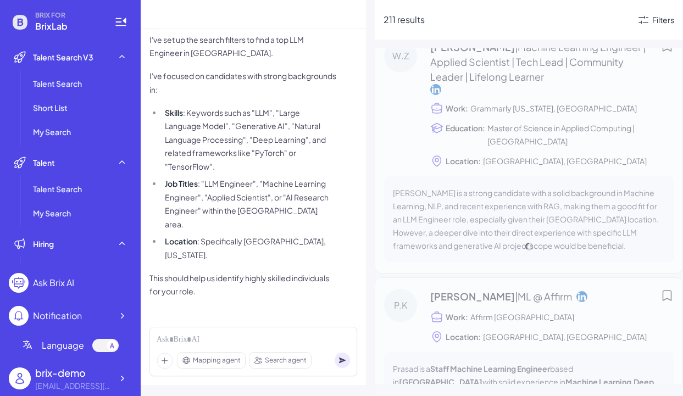
scroll to position [52, 0]
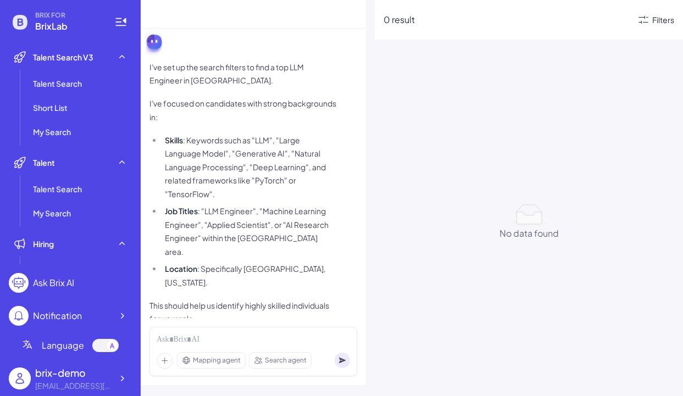
click at [665, 20] on div "Filters" at bounding box center [663, 20] width 22 height 12
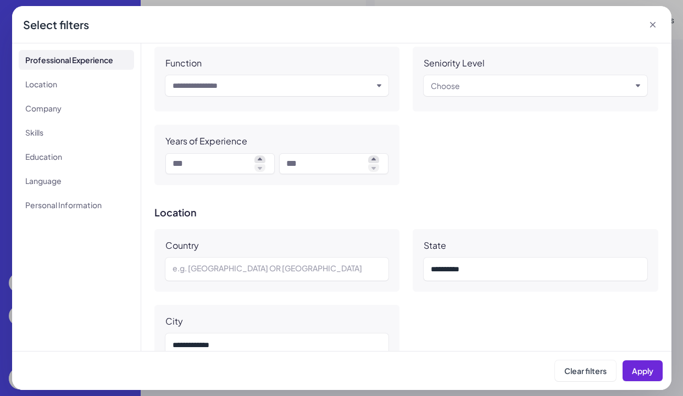
scroll to position [157, 0]
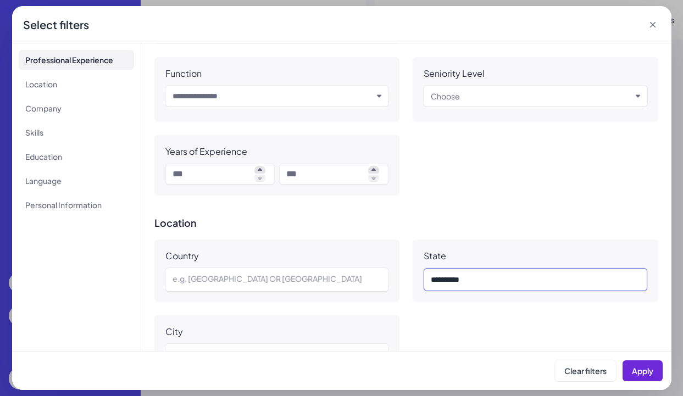
click at [489, 285] on div "**********" at bounding box center [535, 279] width 209 height 13
copy div "**********"
click at [641, 373] on span "Apply" at bounding box center [642, 371] width 21 height 10
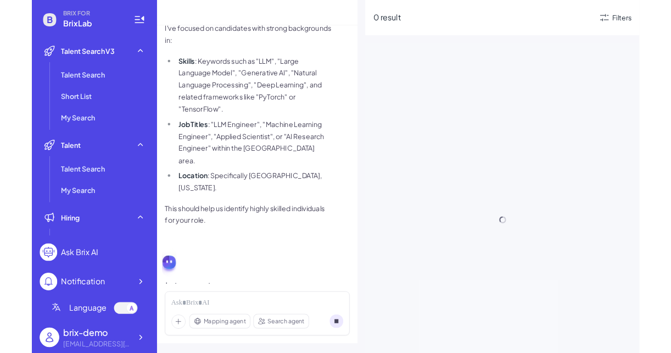
scroll to position [52, 0]
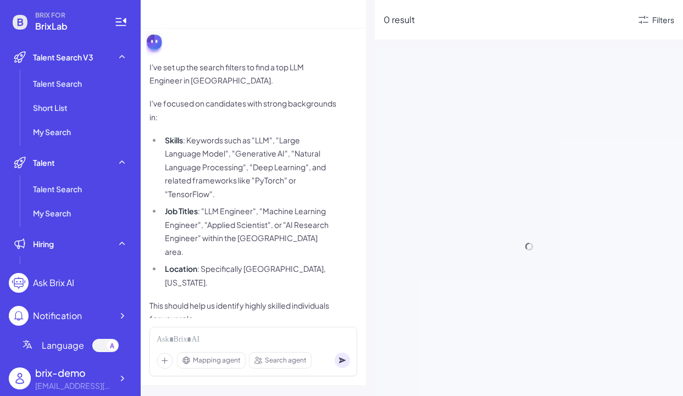
click at [302, 181] on li "Skills : Keywords such as "LLM", "Large Language Model", "Generative AI", "Natu…" at bounding box center [249, 167] width 174 height 68
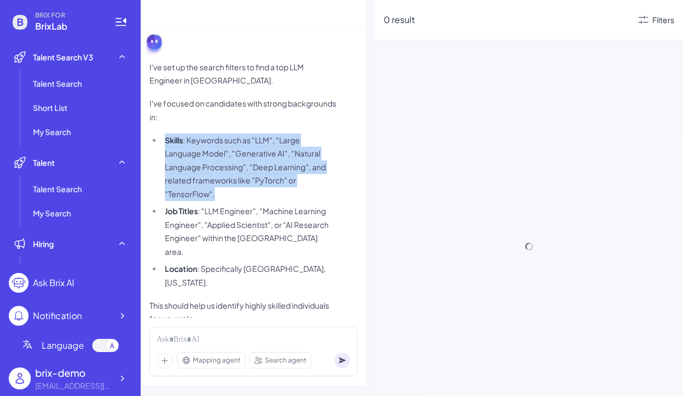
click at [293, 245] on ul "Skills : Keywords such as "LLM", "Large Language Model", "Generative AI", "Natu…" at bounding box center [242, 211] width 187 height 156
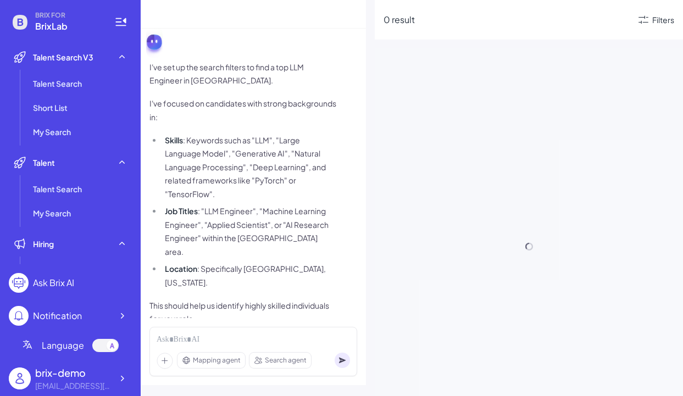
click at [293, 245] on ul "Skills : Keywords such as "LLM", "Large Language Model", "Generative AI", "Natu…" at bounding box center [242, 211] width 187 height 156
click at [288, 299] on p "This should help us identify highly skilled individuals for your role." at bounding box center [242, 312] width 187 height 27
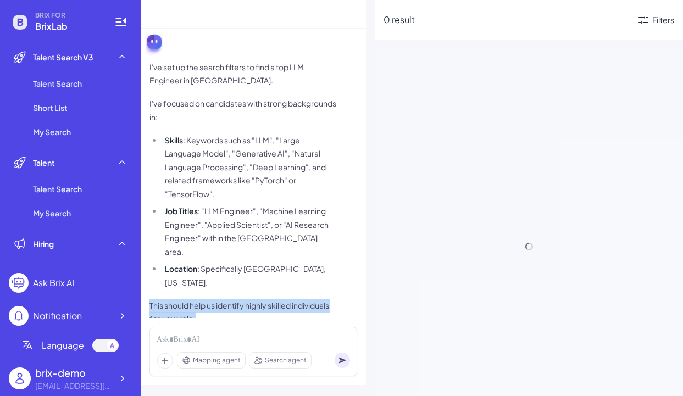
click at [307, 210] on li "Job Titles : "LLM Engineer", "Machine Learning Engineer", "Applied Scientist", …" at bounding box center [249, 231] width 174 height 54
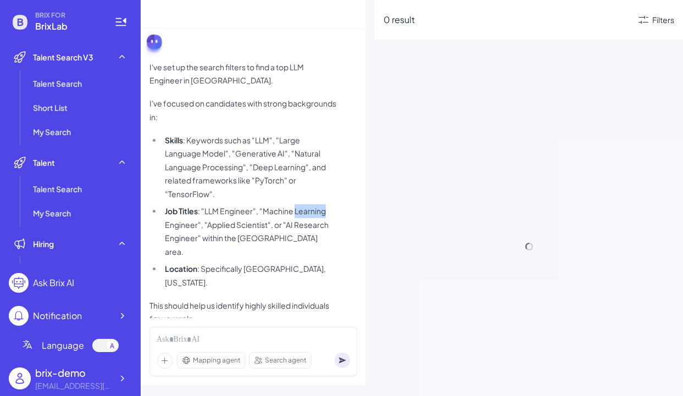
click at [307, 210] on li "Job Titles : "LLM Engineer", "Machine Learning Engineer", "Applied Scientist", …" at bounding box center [249, 231] width 174 height 54
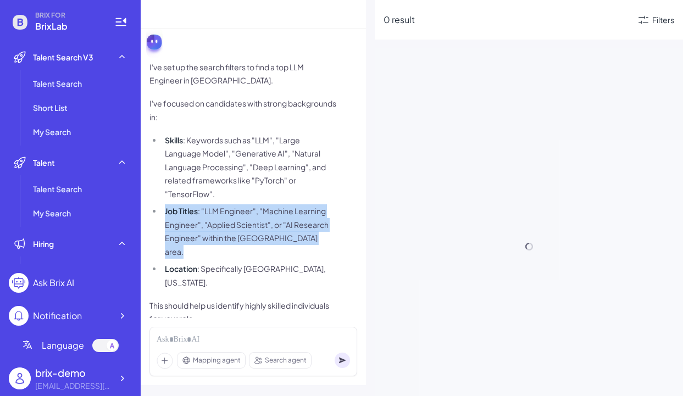
click at [331, 167] on li "Skills : Keywords such as "LLM", "Large Language Model", "Generative AI", "Natu…" at bounding box center [249, 167] width 174 height 68
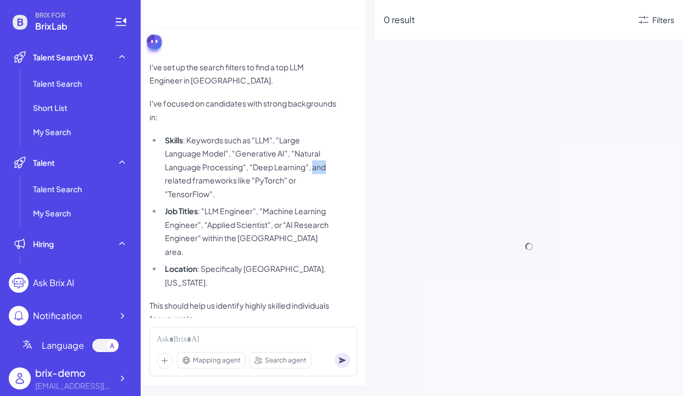
click at [331, 167] on li "Skills : Keywords such as "LLM", "Large Language Model", "Generative AI", "Natu…" at bounding box center [249, 167] width 174 height 68
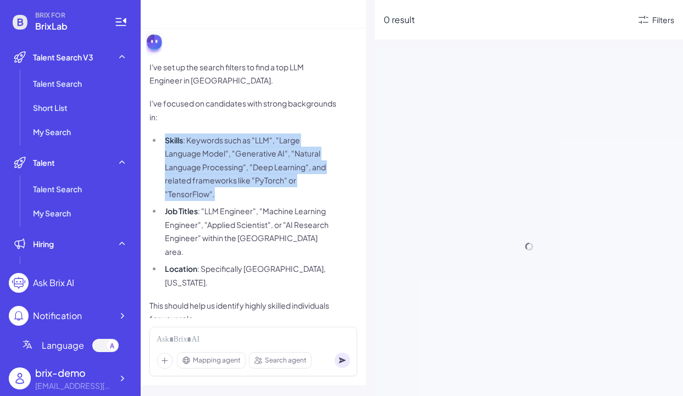
click at [331, 167] on li "Skills : Keywords such as "LLM", "Large Language Model", "Generative AI", "Natu…" at bounding box center [249, 167] width 174 height 68
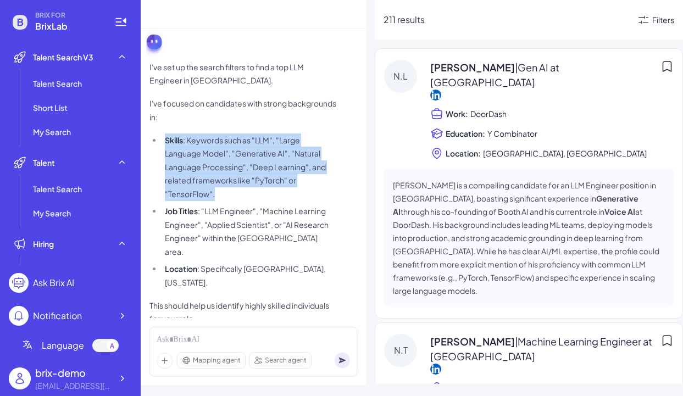
click at [283, 219] on li "Job Titles : "LLM Engineer", "Machine Learning Engineer", "Applied Scientist", …" at bounding box center [249, 231] width 174 height 54
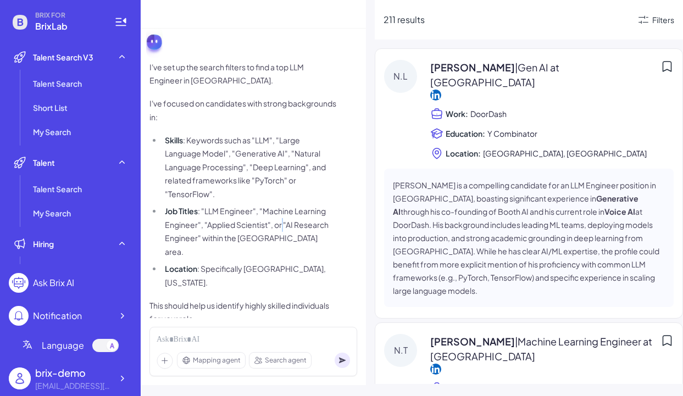
click at [283, 219] on li "Job Titles : "LLM Engineer", "Machine Learning Engineer", "Applied Scientist", …" at bounding box center [249, 231] width 174 height 54
click at [270, 173] on li "Skills : Keywords such as "LLM", "Large Language Model", "Generative AI", "Natu…" at bounding box center [249, 167] width 174 height 68
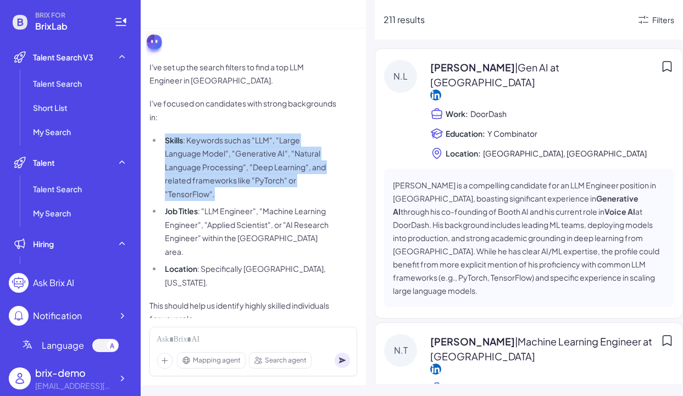
click at [277, 219] on li "Job Titles : "LLM Engineer", "Machine Learning Engineer", "Applied Scientist", …" at bounding box center [249, 231] width 174 height 54
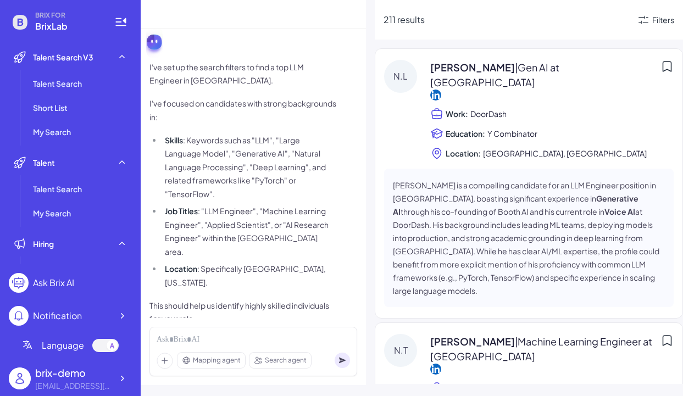
click at [277, 219] on li "Job Titles : "LLM Engineer", "Machine Learning Engineer", "Applied Scientist", …" at bounding box center [249, 231] width 174 height 54
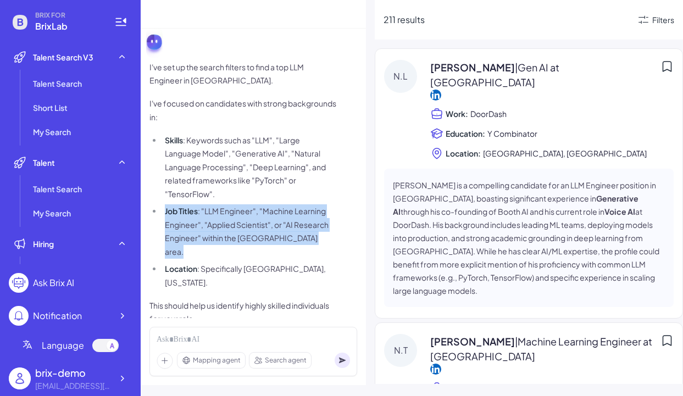
click at [267, 299] on p "This should help us identify highly skilled individuals for your role." at bounding box center [242, 312] width 187 height 27
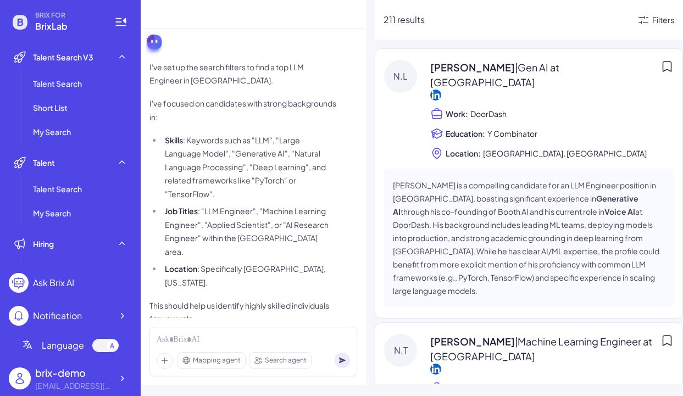
click at [267, 299] on p "This should help us identify highly skilled individuals for your role." at bounding box center [242, 312] width 187 height 27
click at [260, 184] on li "Skills : Keywords such as "LLM", "Large Language Model", "Generative AI", "Natu…" at bounding box center [249, 167] width 174 height 68
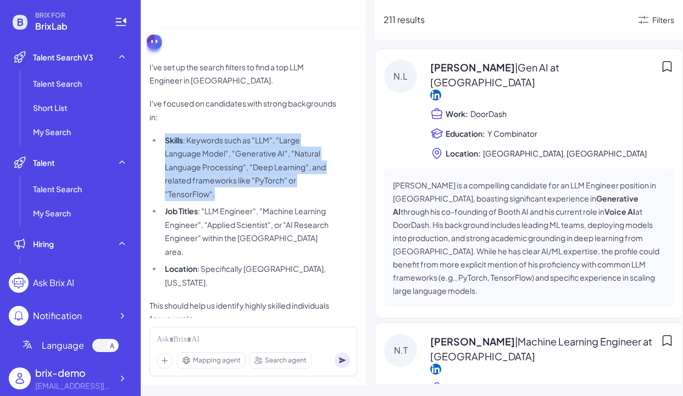
click at [262, 236] on li "Job Titles : "LLM Engineer", "Machine Learning Engineer", "Applied Scientist", …" at bounding box center [249, 231] width 174 height 54
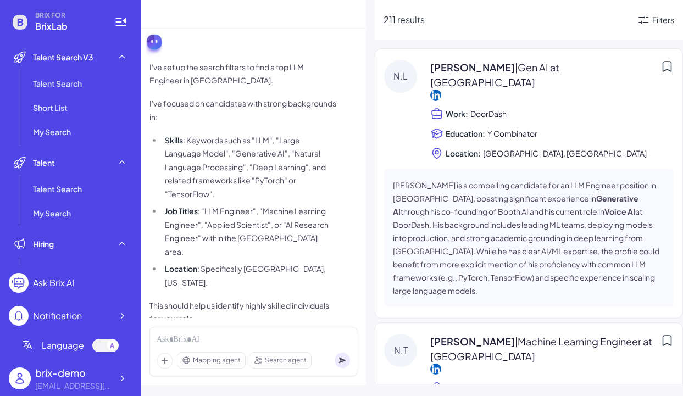
click at [262, 236] on li "Job Titles : "LLM Engineer", "Machine Learning Engineer", "Applied Scientist", …" at bounding box center [249, 231] width 174 height 54
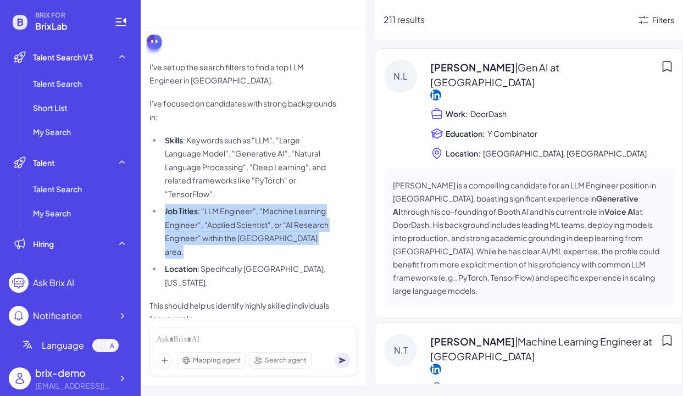
click at [286, 114] on p "I've focused on candidates with strong backgrounds in:" at bounding box center [242, 110] width 187 height 27
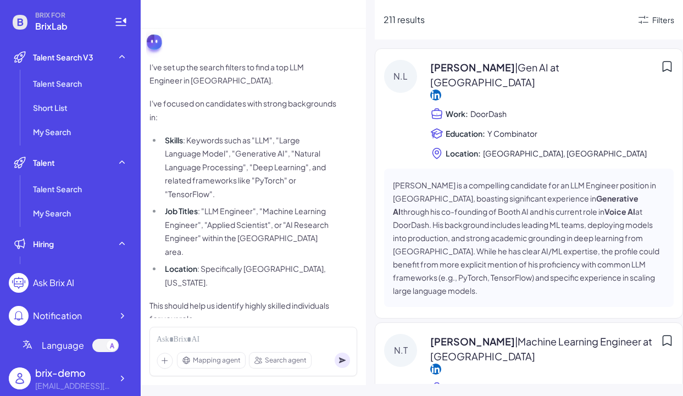
click at [281, 163] on li "Skills : Keywords such as "LLM", "Large Language Model", "Generative AI", "Natu…" at bounding box center [249, 167] width 174 height 68
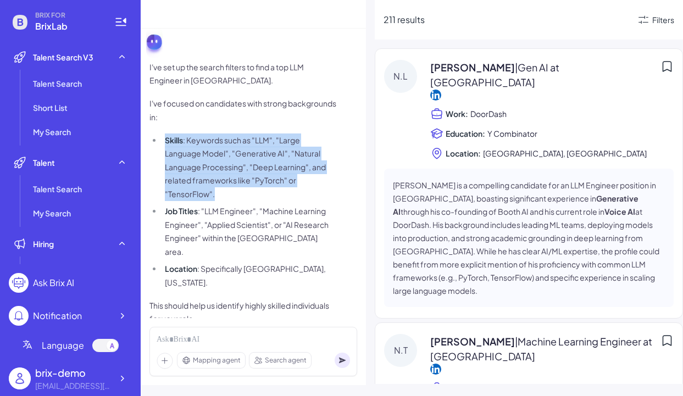
click at [276, 246] on ul "Skills : Keywords such as "LLM", "Large Language Model", "Generative AI", "Natu…" at bounding box center [242, 211] width 187 height 156
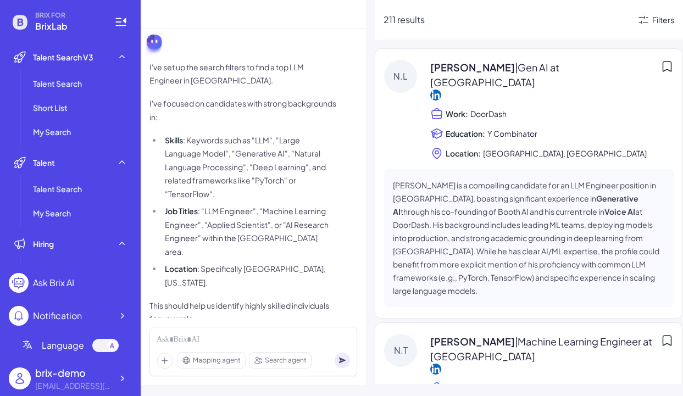
click at [276, 246] on ul "Skills : Keywords such as "LLM", "Large Language Model", "Generative AI", "Natu…" at bounding box center [242, 211] width 187 height 156
click at [285, 220] on li "Job Titles : "LLM Engineer", "Machine Learning Engineer", "Applied Scientist", …" at bounding box center [249, 231] width 174 height 54
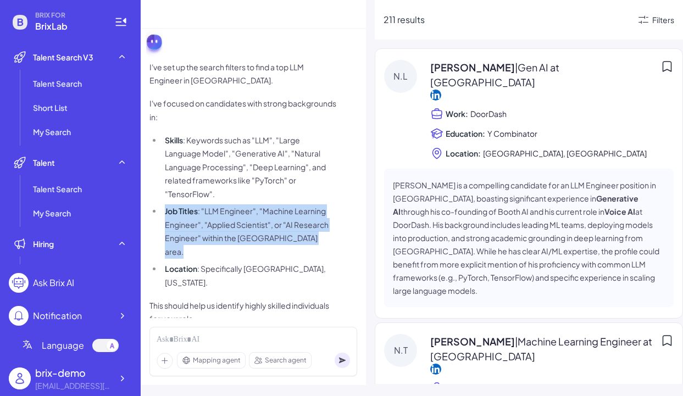
click at [286, 166] on li "Skills : Keywords such as "LLM", "Large Language Model", "Generative AI", "Natu…" at bounding box center [249, 167] width 174 height 68
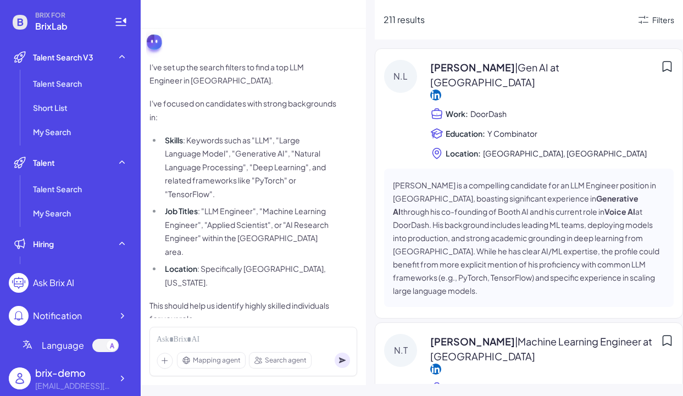
click at [286, 166] on li "Skills : Keywords such as "LLM", "Large Language Model", "Generative AI", "Natu…" at bounding box center [249, 167] width 174 height 68
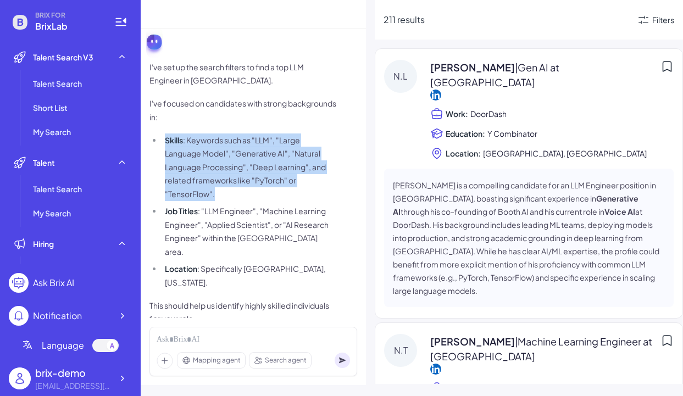
click at [252, 244] on li "Job Titles : "LLM Engineer", "Machine Learning Engineer", "Applied Scientist", …" at bounding box center [249, 231] width 174 height 54
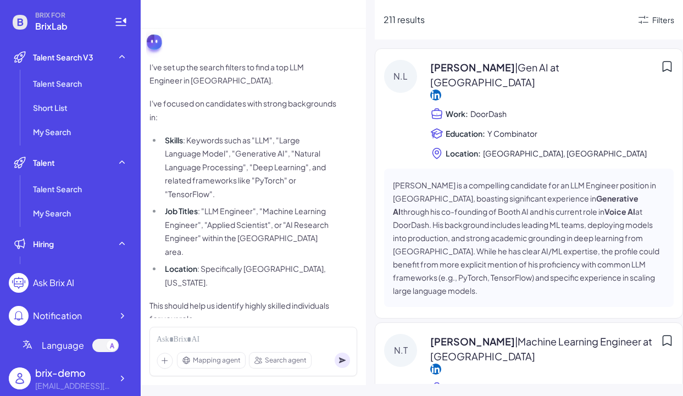
click at [252, 244] on li "Job Titles : "LLM Engineer", "Machine Learning Engineer", "Applied Scientist", …" at bounding box center [249, 231] width 174 height 54
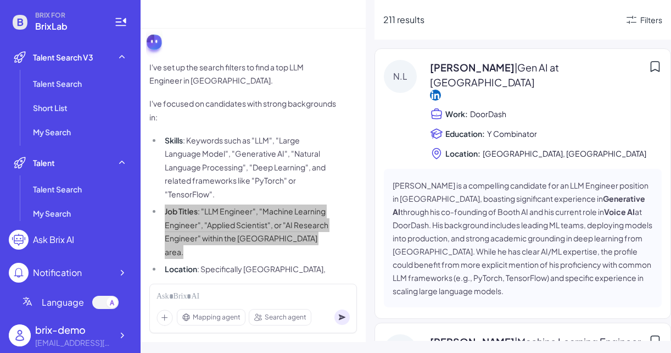
scroll to position [95, 0]
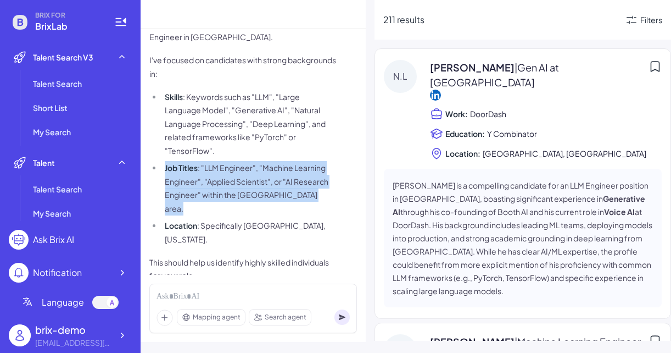
click at [304, 159] on ul "Skills : Keywords such as "LLM", "Large Language Model", "Generative AI", "Natu…" at bounding box center [242, 168] width 187 height 156
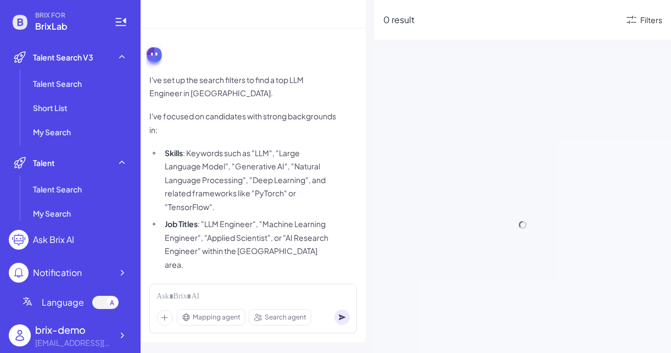
scroll to position [95, 0]
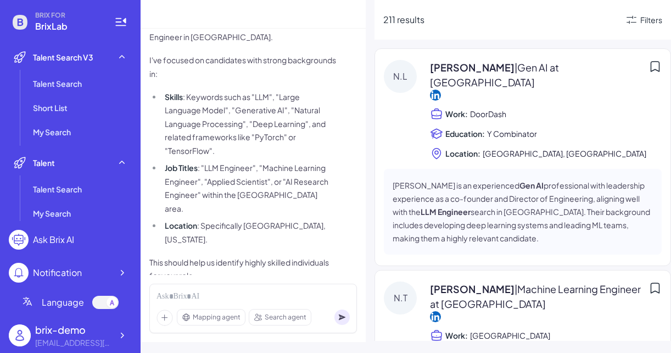
click at [238, 116] on li "Skills : Keywords such as "LLM", "Large Language Model", "Generative AI", "Natu…" at bounding box center [249, 124] width 174 height 68
click at [237, 115] on li "Skills : Keywords such as "LLM", "Large Language Model", "Generative AI", "Natu…" at bounding box center [249, 124] width 174 height 68
click at [234, 173] on li "Job Titles : "LLM Engineer", "Machine Learning Engineer", "Applied Scientist", …" at bounding box center [249, 188] width 174 height 54
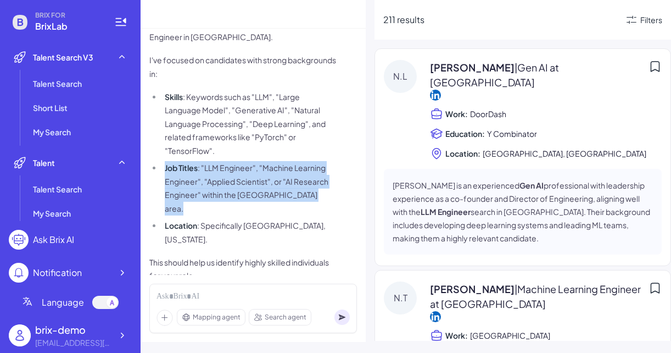
click at [237, 225] on span "I've set up the search filters to find a top LLM Engineer in [GEOGRAPHIC_DATA].…" at bounding box center [242, 149] width 187 height 265
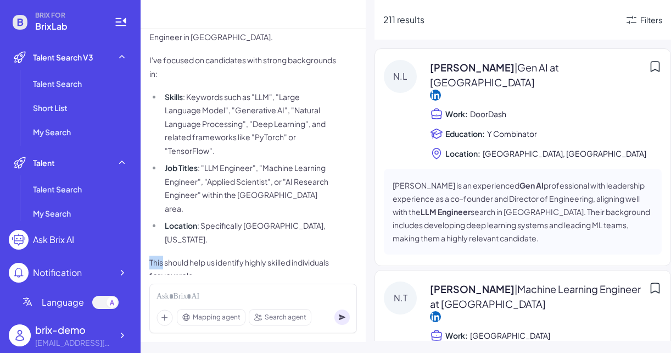
click at [237, 225] on span "I've set up the search filters to find a top LLM Engineer in [GEOGRAPHIC_DATA].…" at bounding box center [242, 149] width 187 height 265
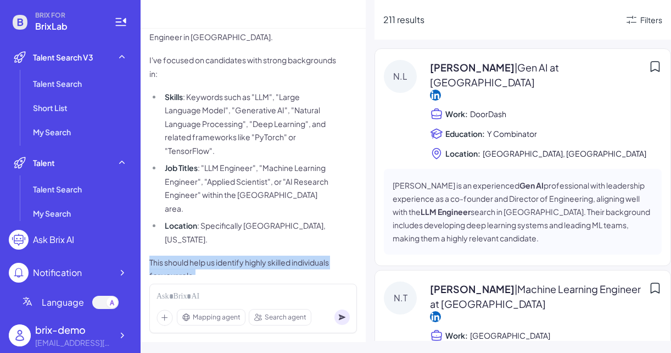
click at [246, 219] on li "Location : Specifically [GEOGRAPHIC_DATA], [US_STATE]." at bounding box center [249, 232] width 174 height 27
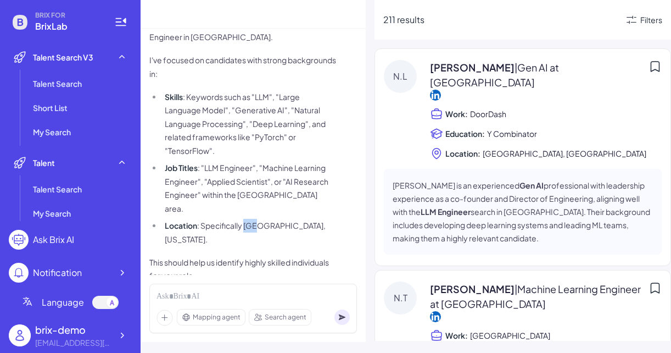
click at [246, 219] on li "Location : Specifically [GEOGRAPHIC_DATA], [US_STATE]." at bounding box center [249, 232] width 174 height 27
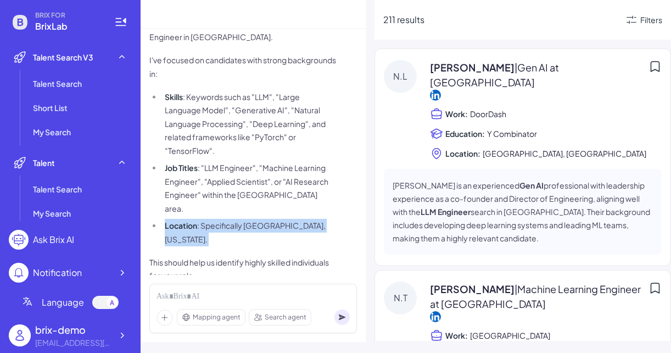
click at [256, 188] on li "Job Titles : "LLM Engineer", "Machine Learning Engineer", "Applied Scientist", …" at bounding box center [249, 188] width 174 height 54
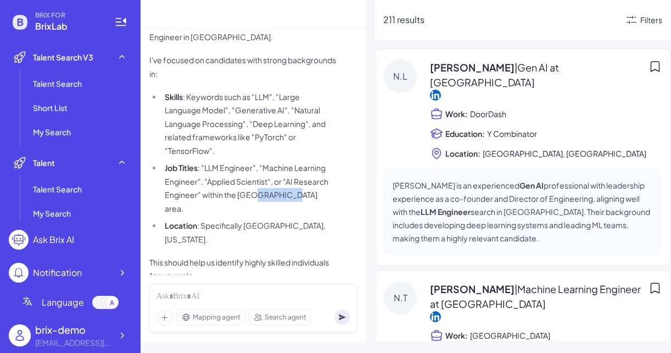
click at [256, 188] on li "Job Titles : "LLM Engineer", "Machine Learning Engineer", "Applied Scientist", …" at bounding box center [249, 188] width 174 height 54
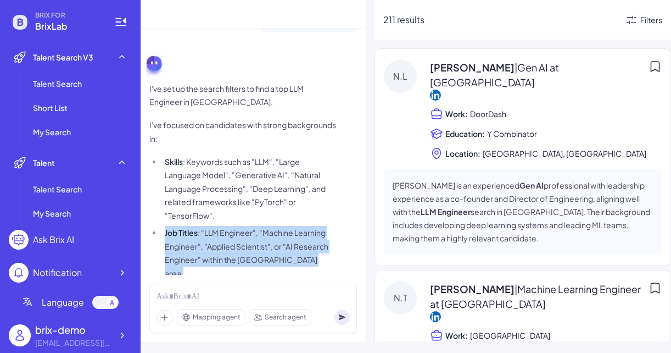
click at [256, 188] on li "Skills : Keywords such as "LLM", "Large Language Model", "Generative AI", "Natu…" at bounding box center [249, 189] width 174 height 68
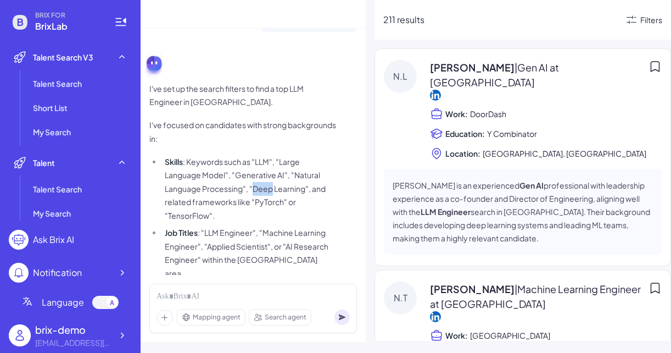
click at [256, 188] on li "Skills : Keywords such as "LLM", "Large Language Model", "Generative AI", "Natu…" at bounding box center [249, 189] width 174 height 68
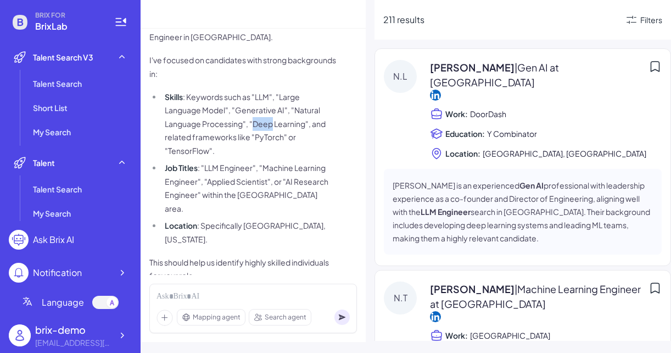
click at [256, 188] on li "Job Titles : "LLM Engineer", "Machine Learning Engineer", "Applied Scientist", …" at bounding box center [249, 188] width 174 height 54
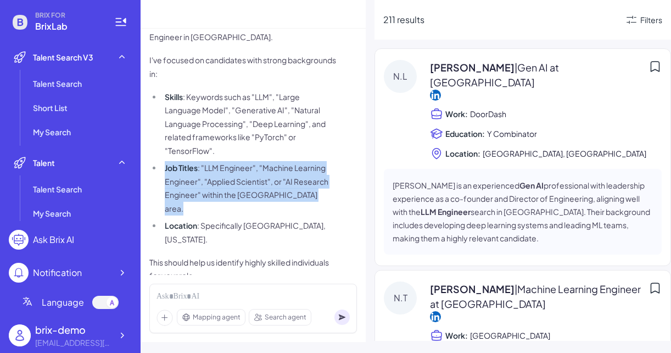
click at [255, 227] on span "I've set up the search filters to find a top LLM Engineer in [GEOGRAPHIC_DATA].…" at bounding box center [242, 149] width 187 height 265
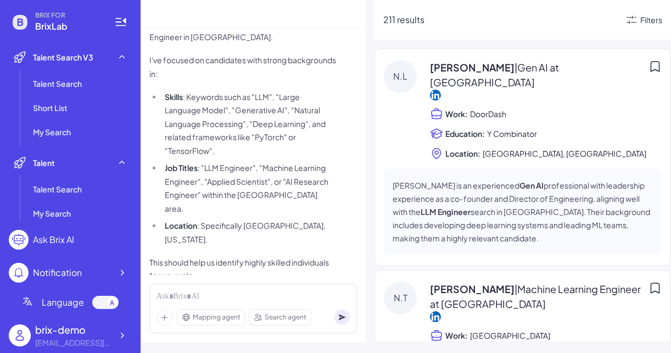
click at [255, 227] on span "I've set up the search filters to find a top LLM Engineer in [GEOGRAPHIC_DATA].…" at bounding box center [242, 149] width 187 height 265
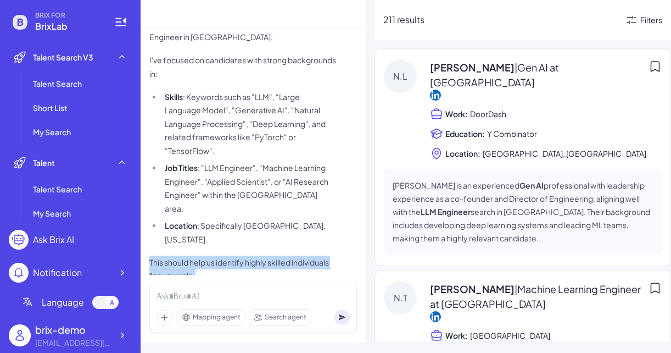
click at [255, 227] on span "I've set up the search filters to find a top LLM Engineer in [GEOGRAPHIC_DATA].…" at bounding box center [242, 149] width 187 height 265
click at [261, 219] on li "Location : Specifically [GEOGRAPHIC_DATA], [US_STATE]." at bounding box center [249, 232] width 174 height 27
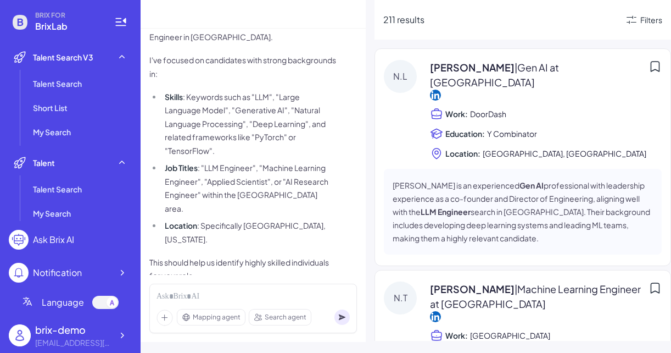
click at [261, 219] on li "Location : Specifically [GEOGRAPHIC_DATA], [US_STATE]." at bounding box center [249, 232] width 174 height 27
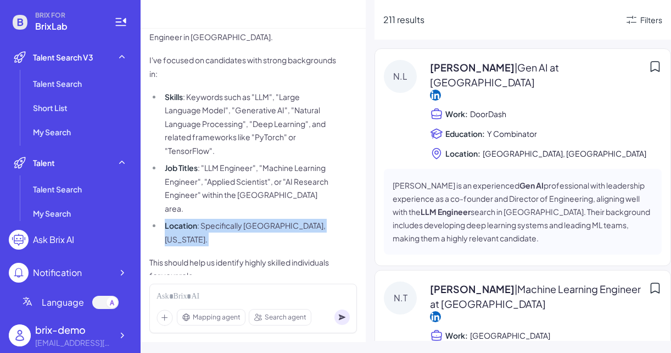
click at [272, 172] on li "Job Titles : "LLM Engineer", "Machine Learning Engineer", "Applied Scientist", …" at bounding box center [249, 188] width 174 height 54
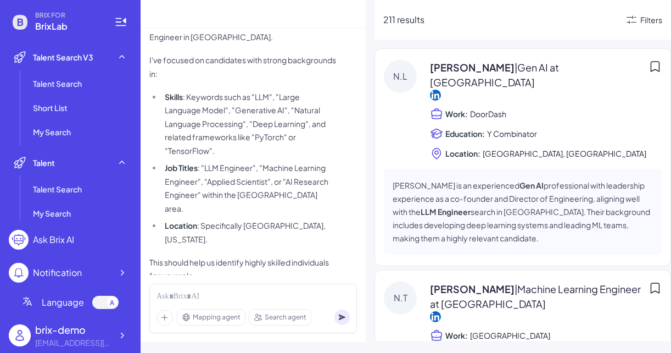
click at [272, 172] on li "Job Titles : "LLM Engineer", "Machine Learning Engineer", "Applied Scientist", …" at bounding box center [249, 188] width 174 height 54
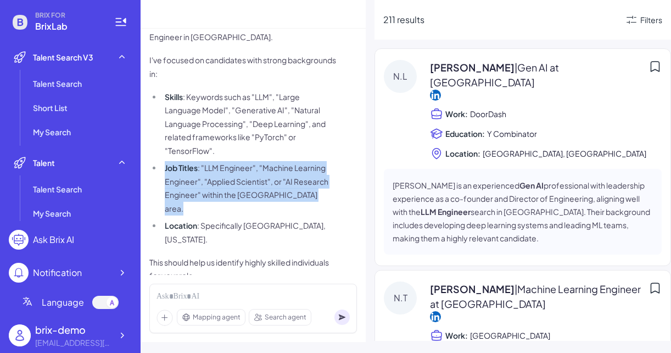
click at [272, 172] on li "Job Titles : "LLM Engineer", "Machine Learning Engineer", "Applied Scientist", …" at bounding box center [249, 188] width 174 height 54
click at [289, 103] on li "Skills : Keywords such as "LLM", "Large Language Model", "Generative AI", "Natu…" at bounding box center [249, 124] width 174 height 68
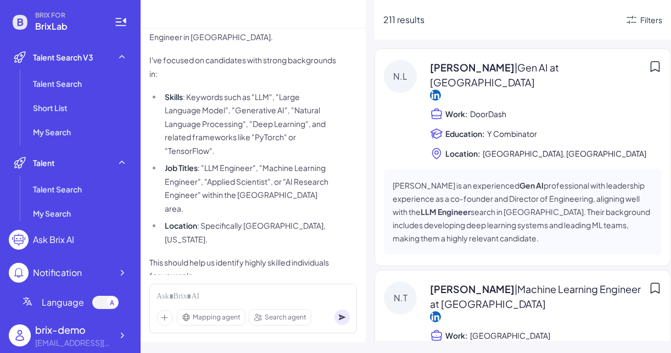
click at [289, 103] on li "Skills : Keywords such as "LLM", "Large Language Model", "Generative AI", "Natu…" at bounding box center [249, 124] width 174 height 68
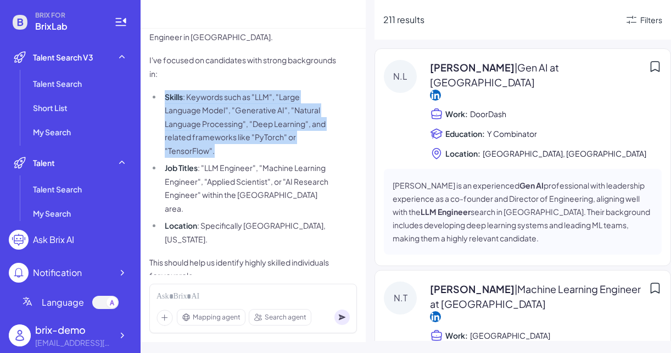
click at [267, 55] on p "I've focused on candidates with strong backgrounds in:" at bounding box center [242, 66] width 187 height 27
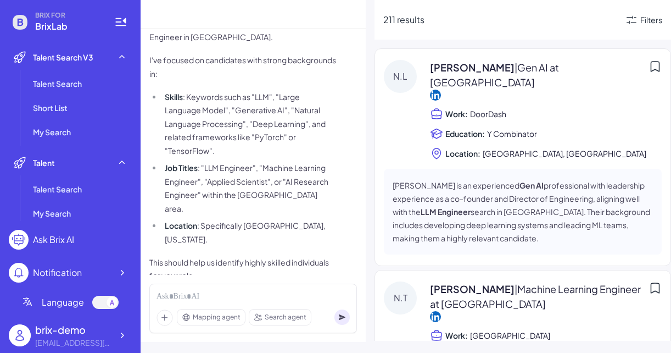
click at [267, 55] on p "I've focused on candidates with strong backgrounds in:" at bounding box center [242, 66] width 187 height 27
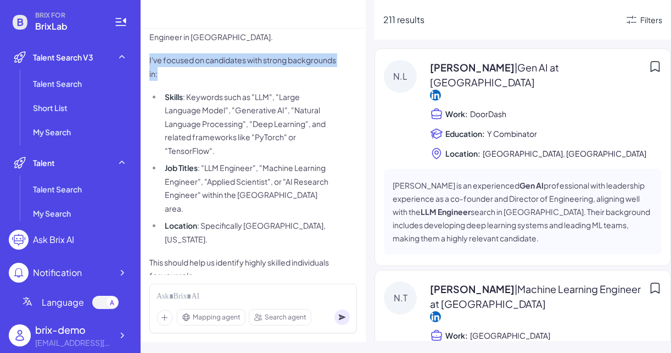
click at [253, 129] on li "Skills : Keywords such as "LLM", "Large Language Model", "Generative AI", "Natu…" at bounding box center [249, 124] width 174 height 68
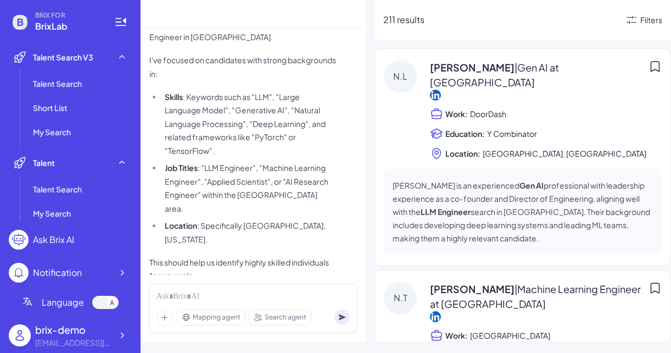
click at [253, 129] on li "Skills : Keywords such as "LLM", "Large Language Model", "Generative AI", "Natu…" at bounding box center [249, 124] width 174 height 68
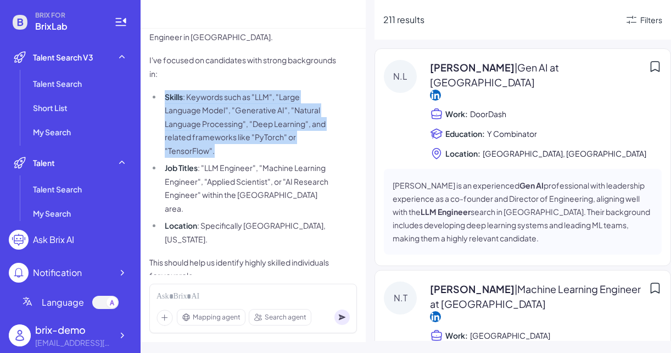
click at [249, 194] on li "Job Titles : "LLM Engineer", "Machine Learning Engineer", "Applied Scientist", …" at bounding box center [249, 188] width 174 height 54
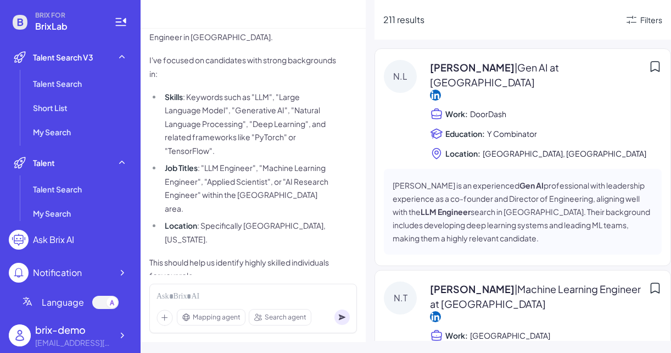
click at [249, 194] on li "Job Titles : "LLM Engineer", "Machine Learning Engineer", "Applied Scientist", …" at bounding box center [249, 188] width 174 height 54
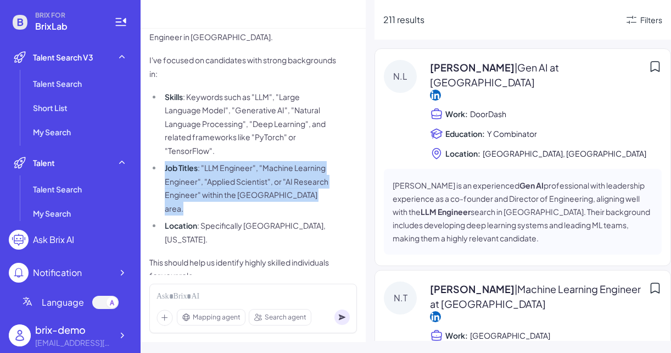
click at [249, 219] on li "Location : Specifically [GEOGRAPHIC_DATA], [US_STATE]." at bounding box center [249, 232] width 174 height 27
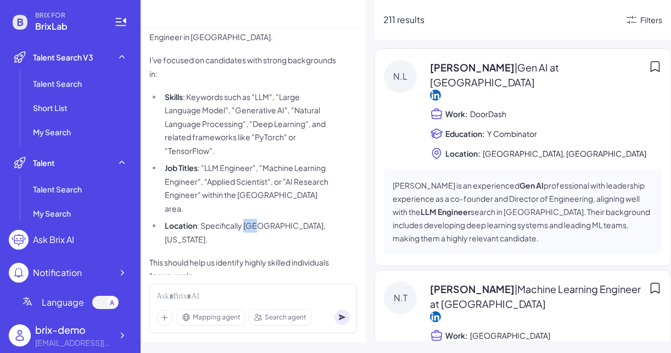
click at [249, 219] on li "Location : Specifically [GEOGRAPHIC_DATA], [US_STATE]." at bounding box center [249, 232] width 174 height 27
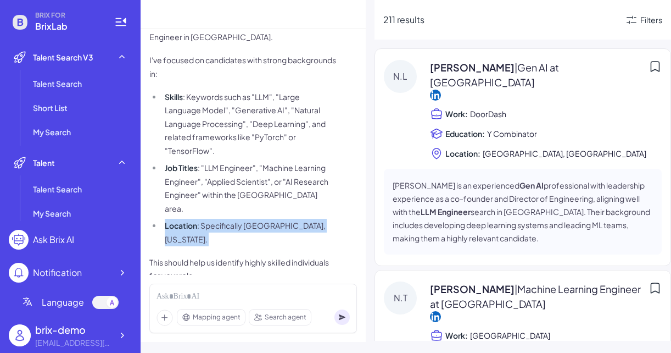
click at [252, 255] on p "This should help us identify highly skilled individuals for your role." at bounding box center [242, 268] width 187 height 27
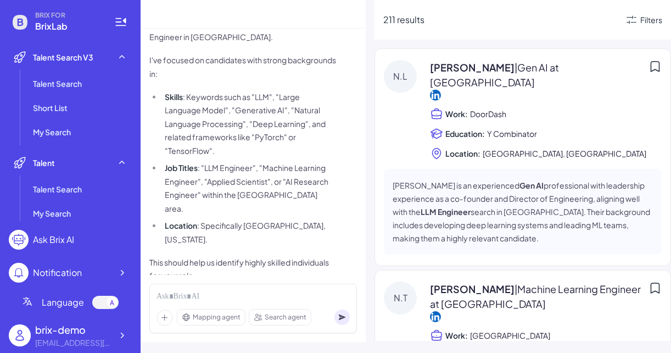
click at [252, 255] on p "This should help us identify highly skilled individuals for your role." at bounding box center [242, 268] width 187 height 27
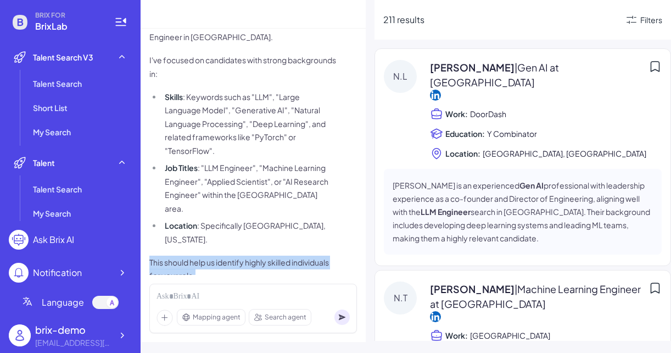
click at [261, 219] on li "Location : Specifically [GEOGRAPHIC_DATA], [US_STATE]." at bounding box center [249, 232] width 174 height 27
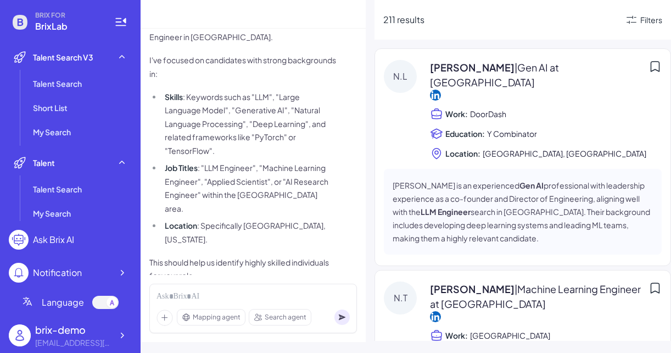
click at [261, 219] on li "Location : Specifically [GEOGRAPHIC_DATA], [US_STATE]." at bounding box center [249, 232] width 174 height 27
click at [264, 186] on li "Job Titles : "LLM Engineer", "Machine Learning Engineer", "Applied Scientist", …" at bounding box center [249, 188] width 174 height 54
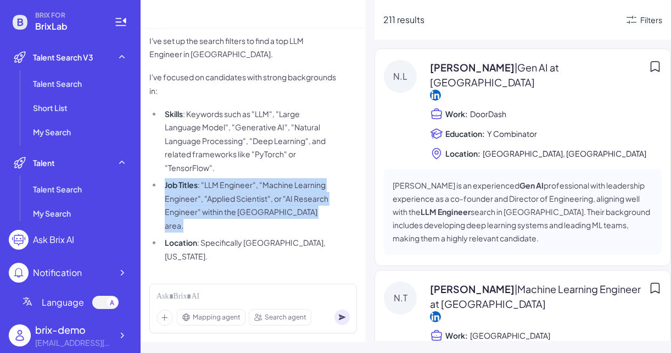
scroll to position [46, 0]
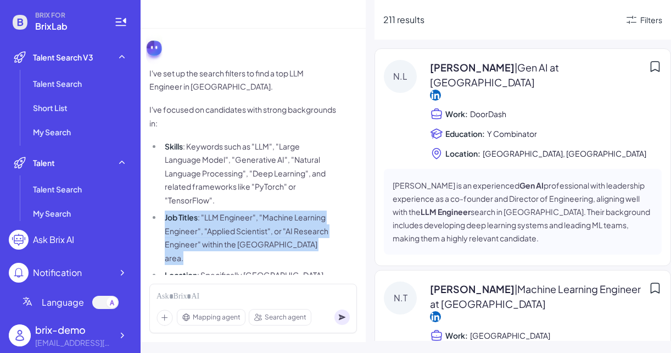
click at [263, 144] on li "Skills : Keywords such as "LLM", "Large Language Model", "Generative AI", "Natu…" at bounding box center [249, 174] width 174 height 68
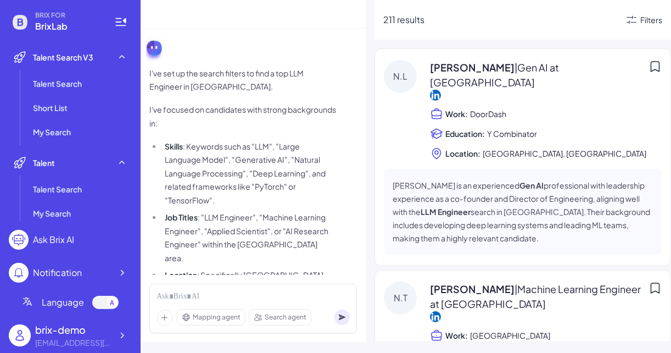
click at [263, 144] on li "Skills : Keywords such as "LLM", "Large Language Model", "Generative AI", "Natu…" at bounding box center [249, 174] width 174 height 68
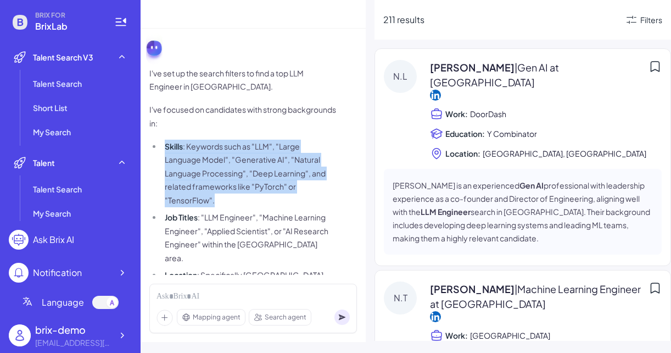
click at [264, 111] on p "I've focused on candidates with strong backgrounds in:" at bounding box center [242, 116] width 187 height 27
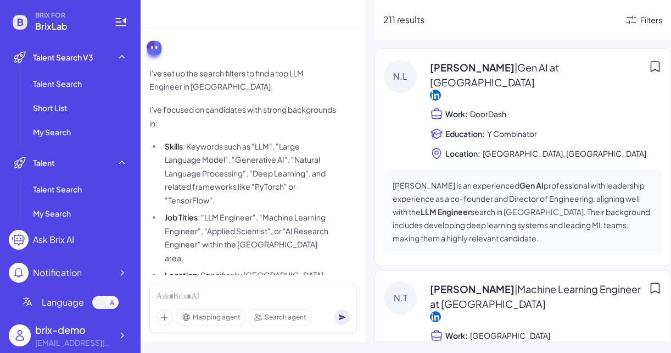
click at [264, 111] on p "I've focused on candidates with strong backgrounds in:" at bounding box center [242, 116] width 187 height 27
click at [283, 47] on div "I've set up the search filters to find a top LLM Engineer in [GEOGRAPHIC_DATA].…" at bounding box center [253, 181] width 208 height 302
